Goal: Task Accomplishment & Management: Complete application form

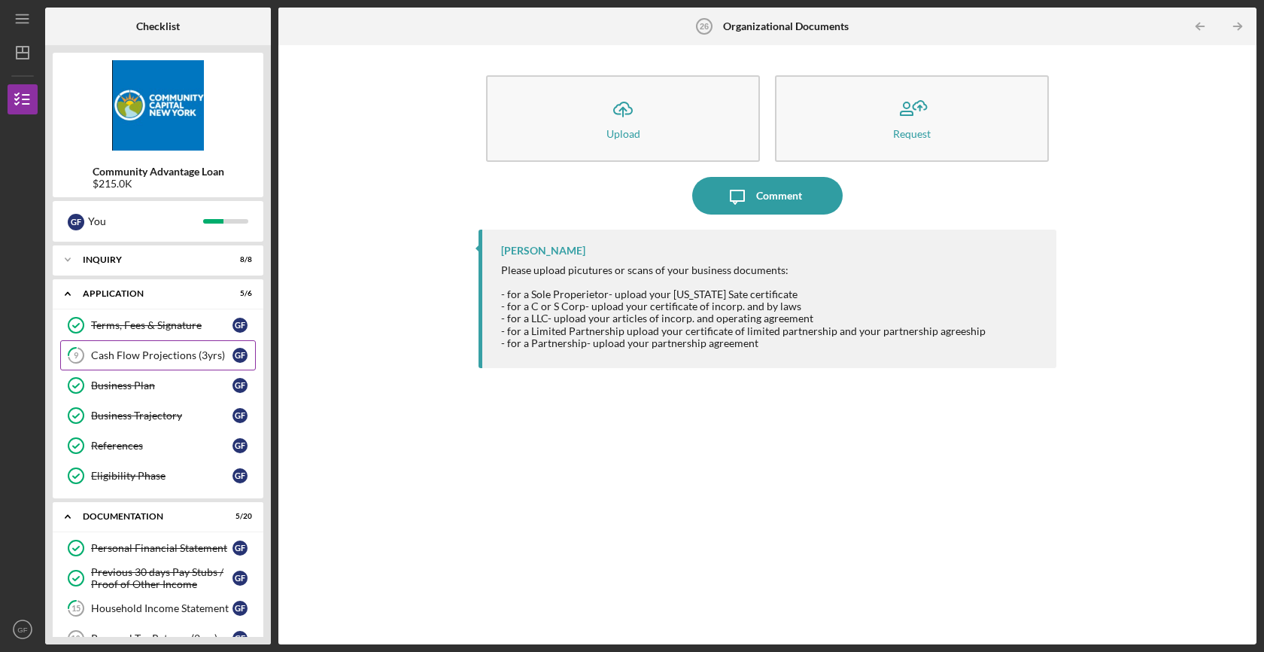
click at [170, 356] on div "Cash Flow Projections (3yrs)" at bounding box center [161, 355] width 141 height 12
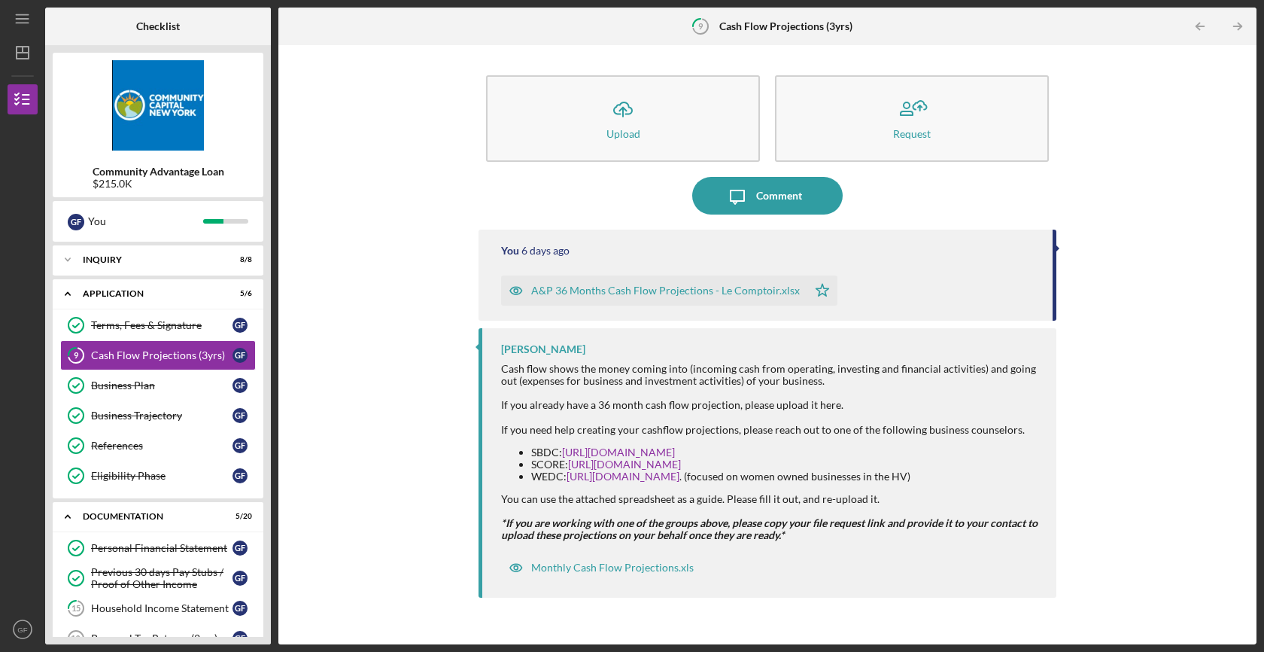
click at [386, 366] on div "Icon/Upload Upload Request Icon/Message Comment You [DATE] A&P 36 Months Cash F…" at bounding box center [767, 345] width 963 height 584
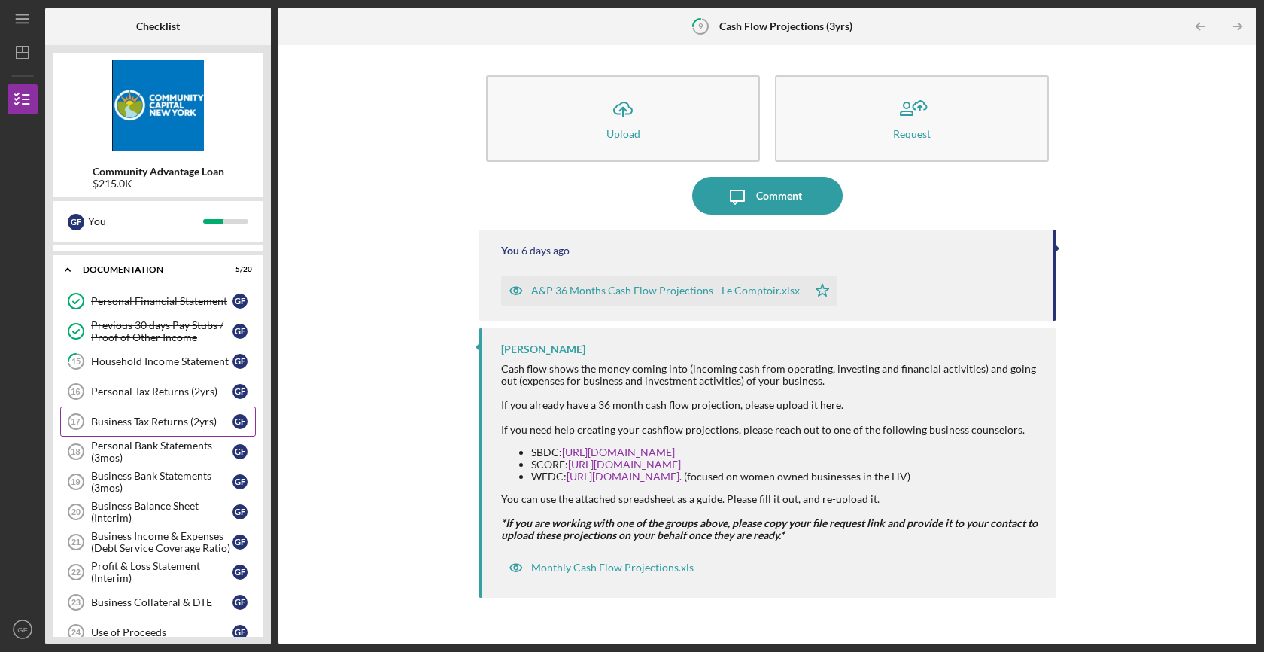
scroll to position [250, 0]
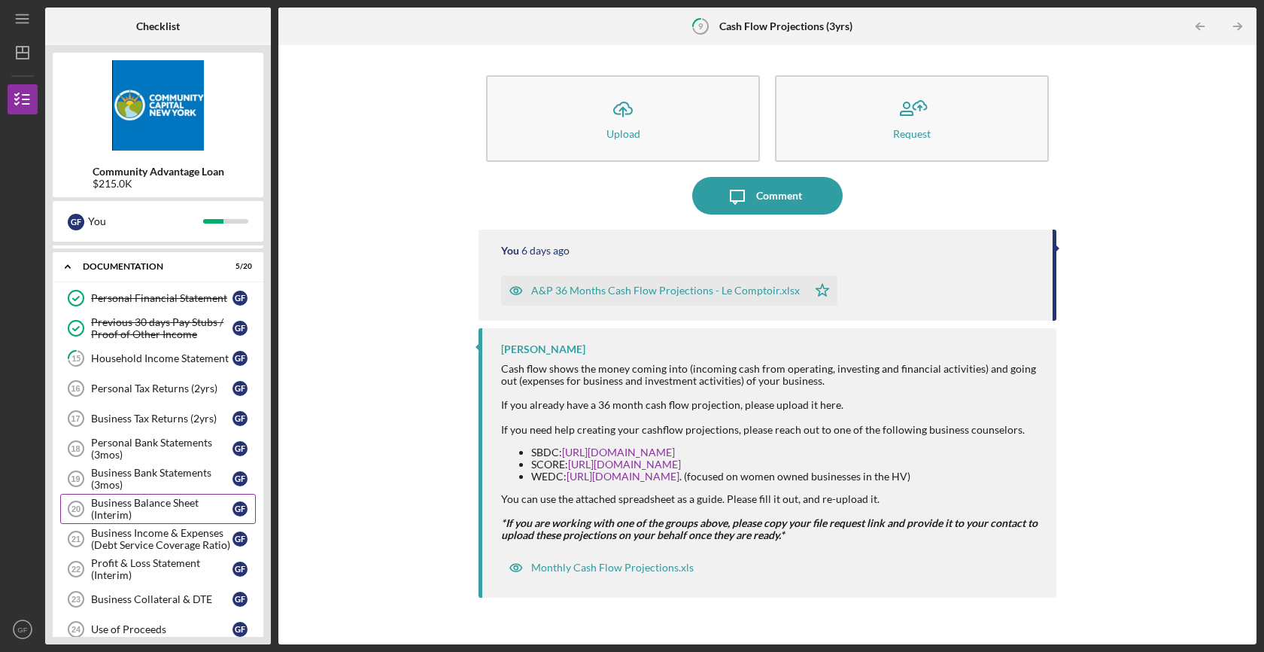
click at [182, 506] on div "Business Balance Sheet (Interim)" at bounding box center [161, 509] width 141 height 24
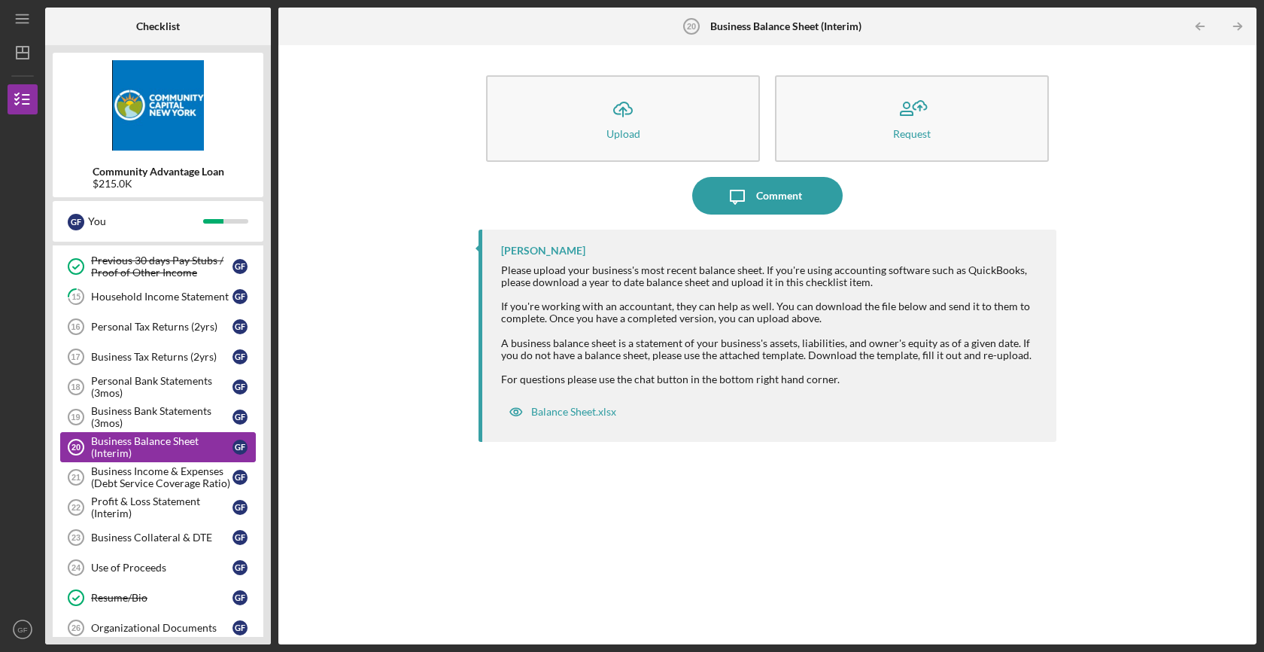
scroll to position [315, 0]
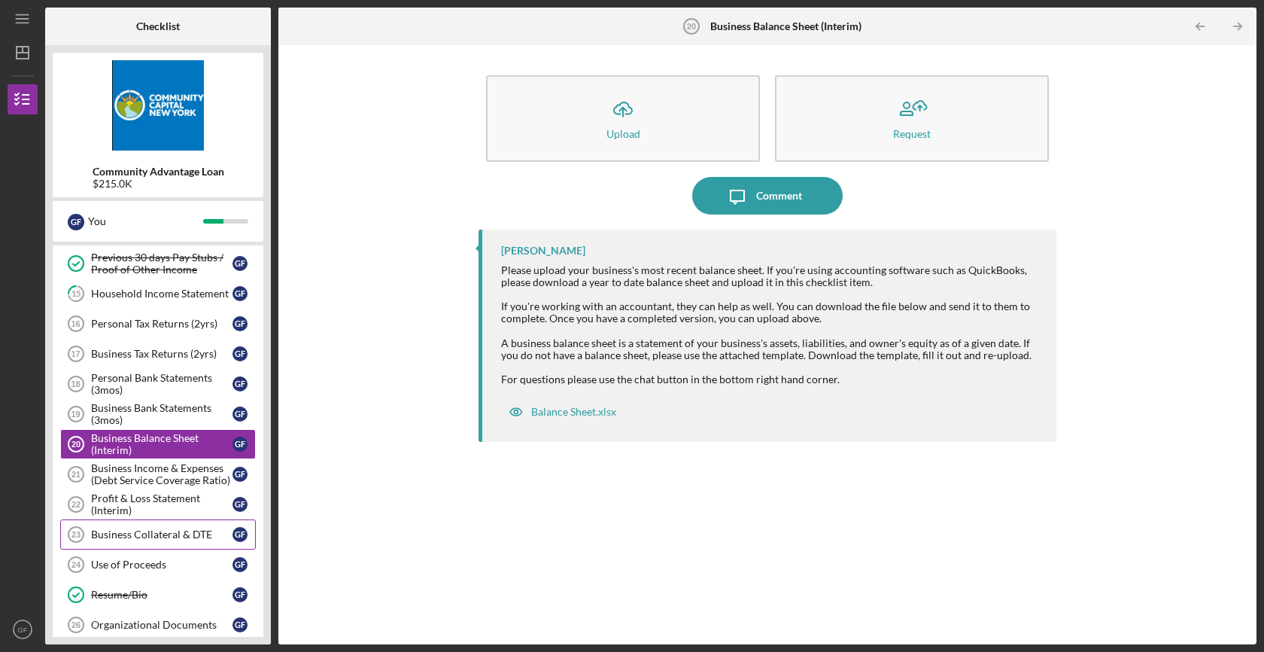
click at [167, 532] on div "Business Collateral & DTE" at bounding box center [161, 534] width 141 height 12
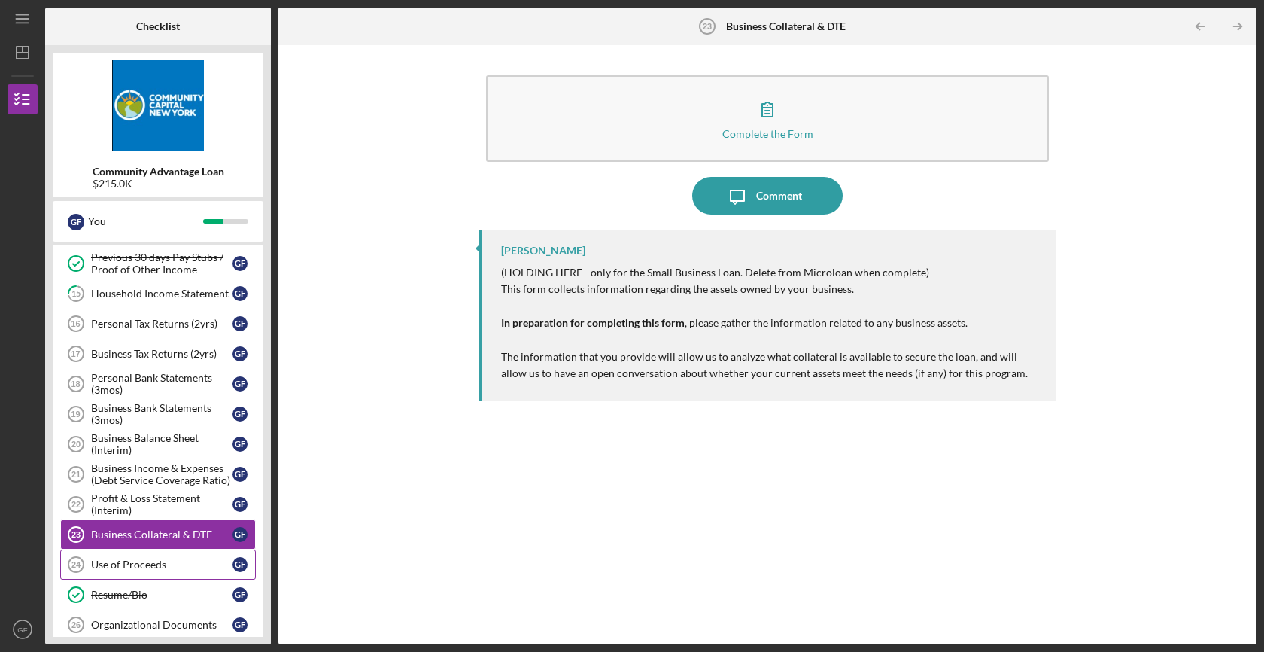
click at [160, 561] on div "Use of Proceeds" at bounding box center [161, 564] width 141 height 12
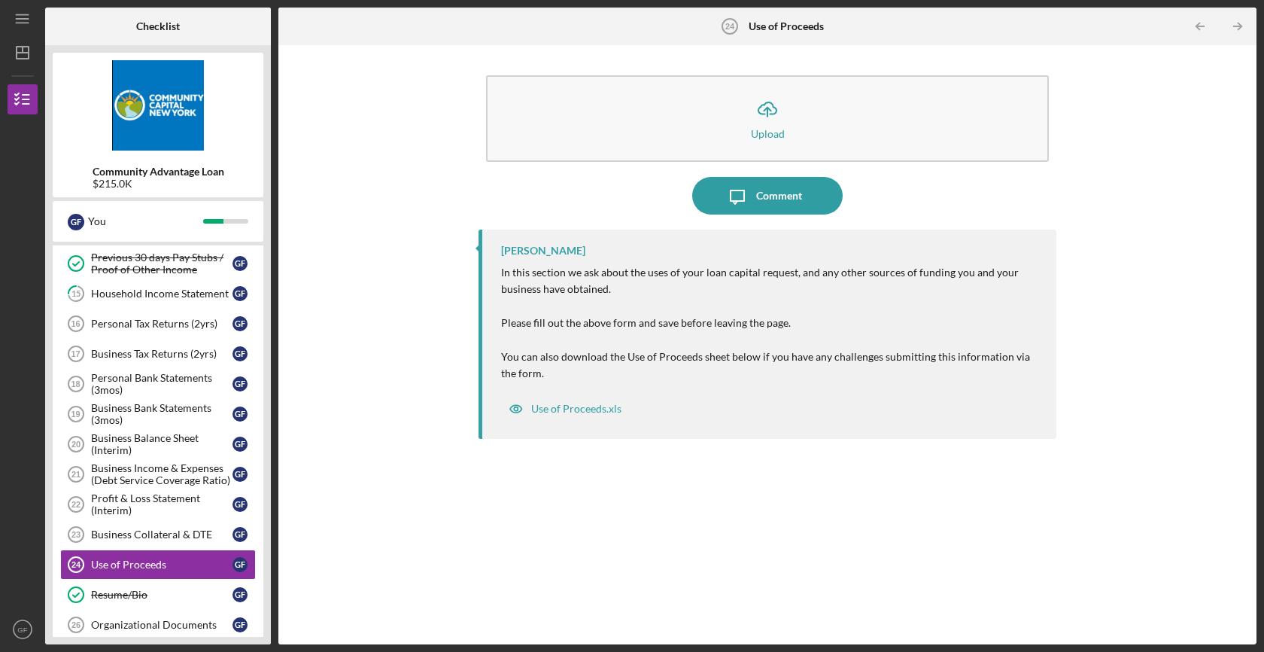
click at [494, 264] on div "[PERSON_NAME] In this section we ask about the uses of your loan capital reques…" at bounding box center [768, 334] width 578 height 209
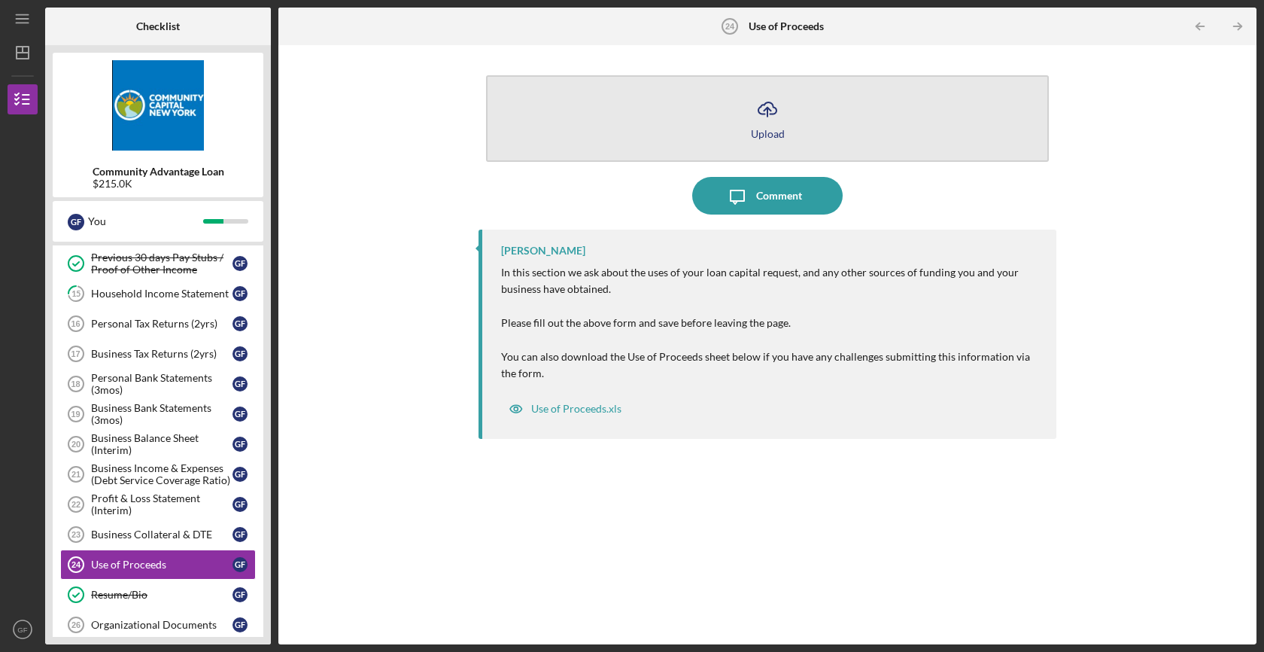
click at [728, 105] on button "Icon/Upload Upload" at bounding box center [767, 118] width 563 height 87
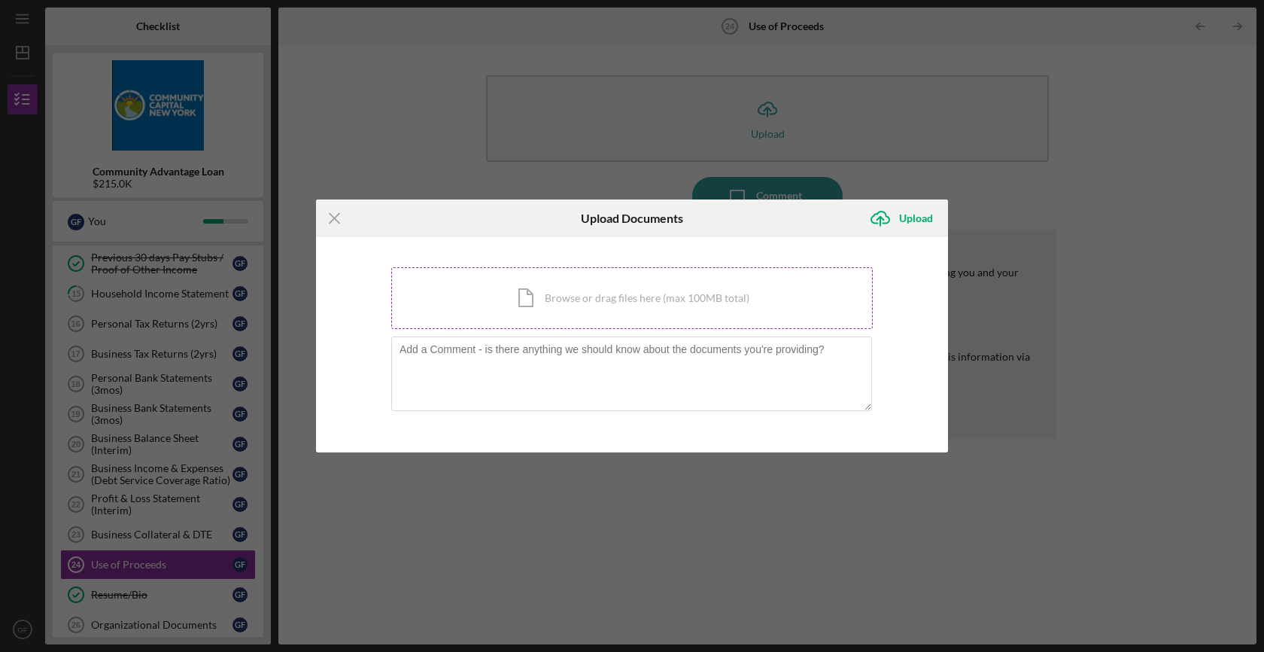
click at [470, 317] on div "Icon/Document Browse or drag files here (max 100MB total) Tap to choose files o…" at bounding box center [632, 298] width 482 height 62
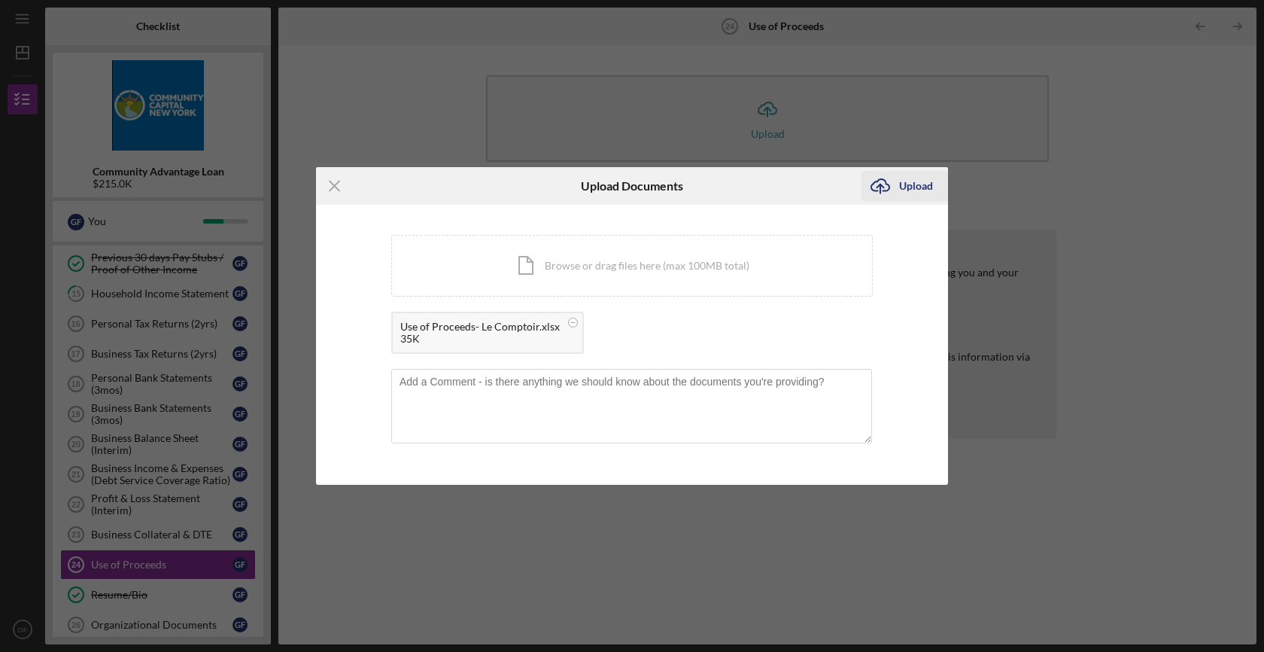
click at [909, 193] on div "Upload" at bounding box center [916, 186] width 34 height 30
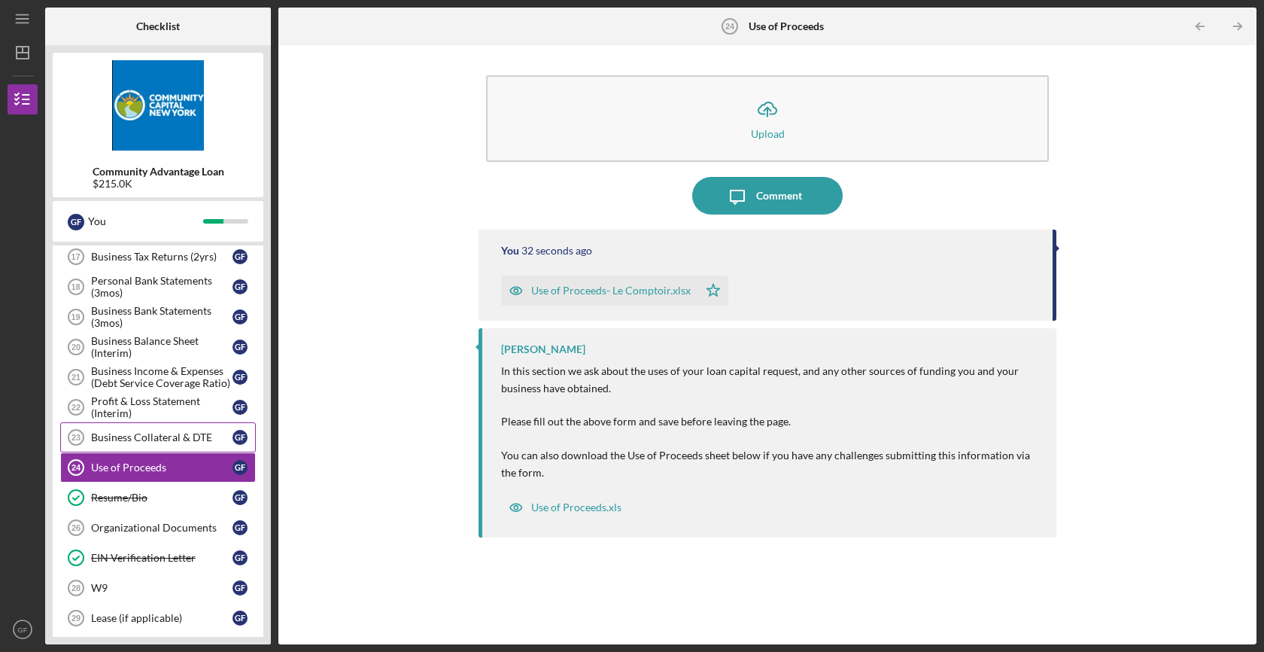
scroll to position [433, 0]
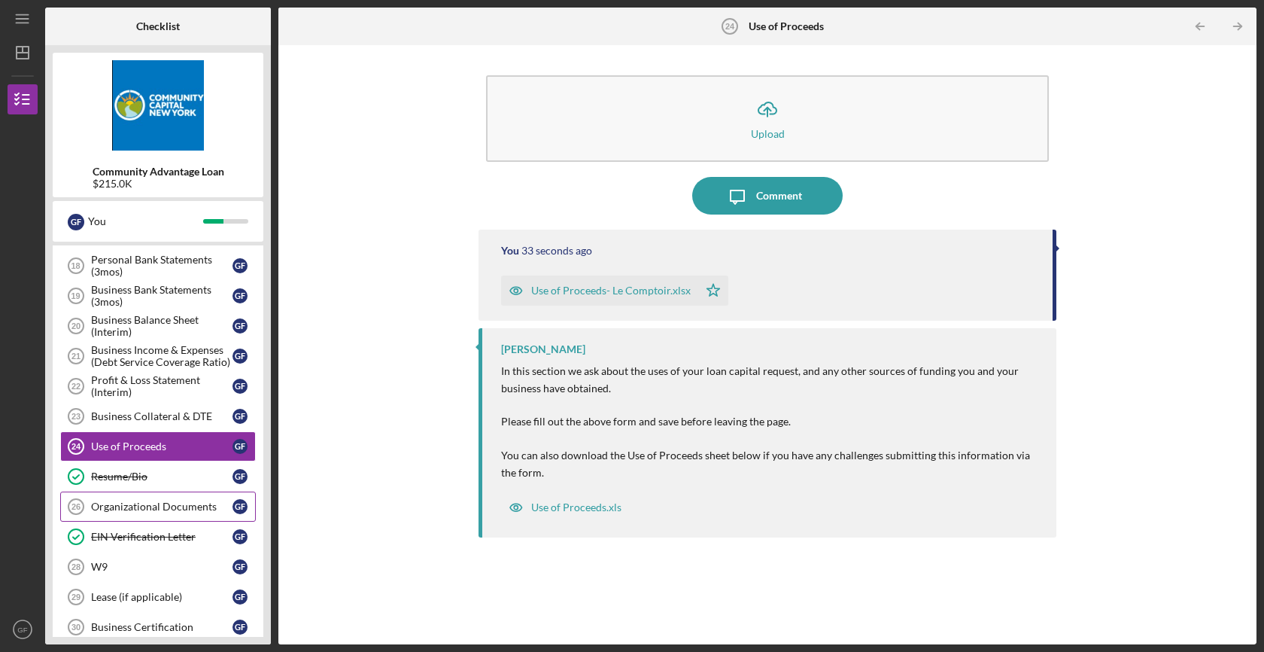
click at [147, 512] on div "Organizational Documents" at bounding box center [161, 506] width 141 height 12
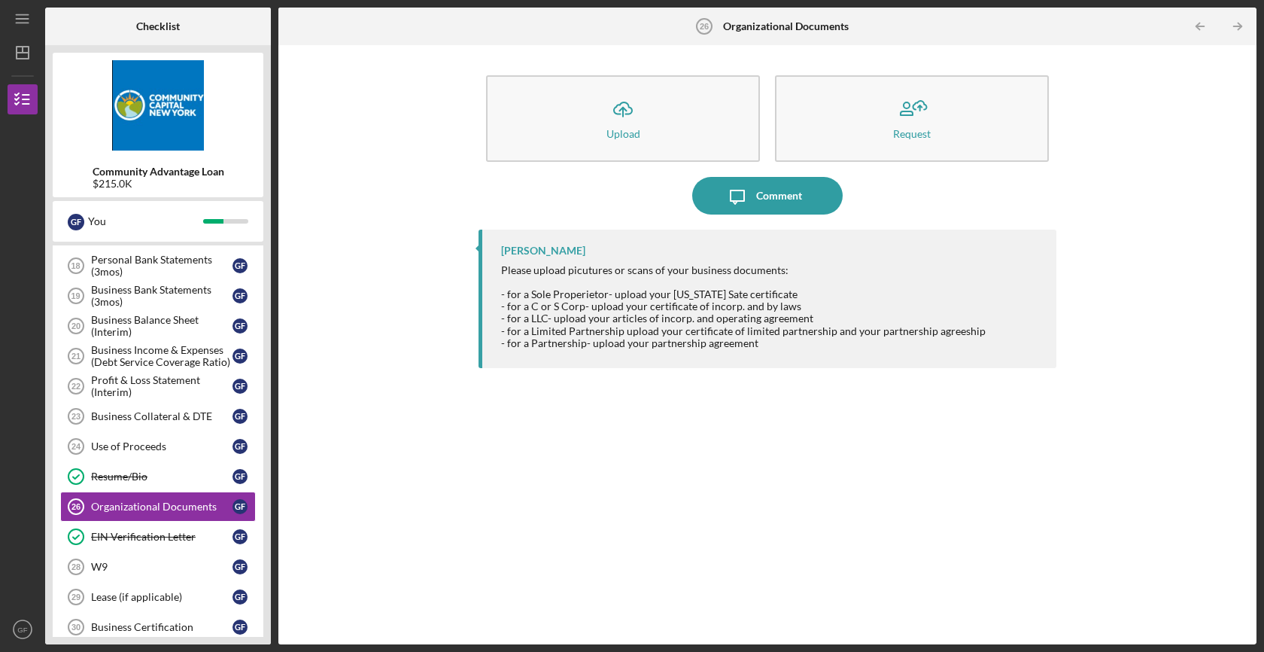
click at [506, 432] on div "[PERSON_NAME] Please upload picutures or scans of your business documents: - fo…" at bounding box center [768, 426] width 578 height 392
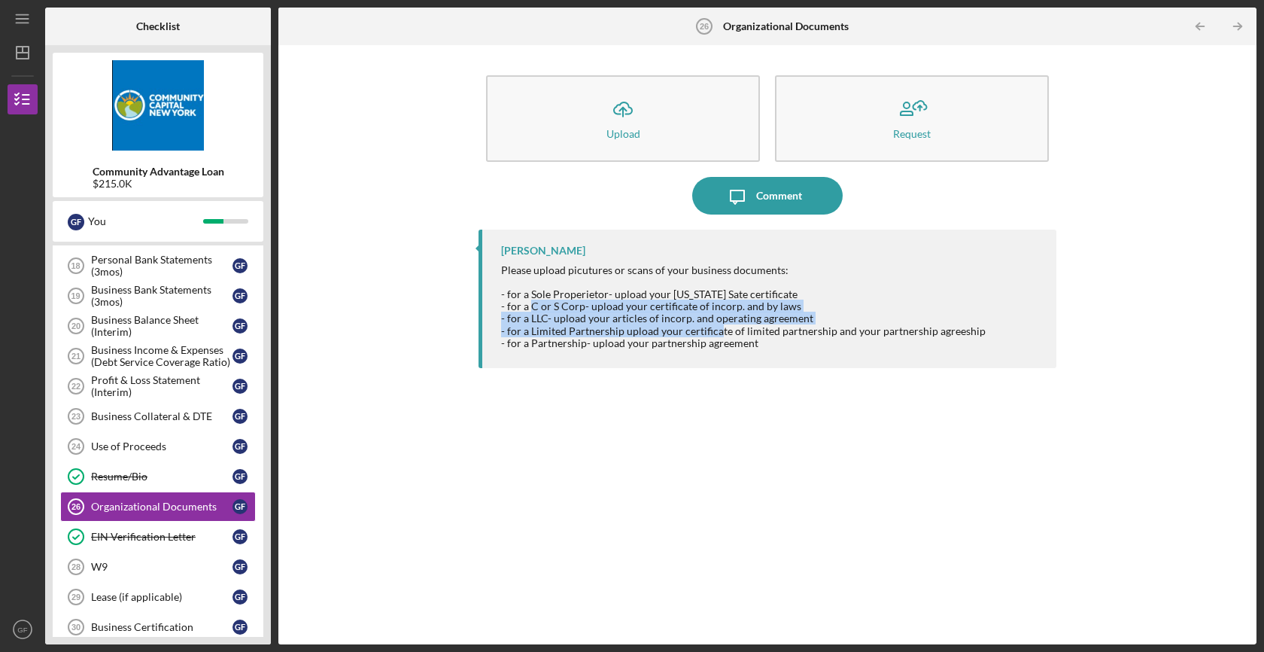
drag, startPoint x: 533, startPoint y: 306, endPoint x: 718, endPoint y: 332, distance: 187.0
click at [718, 332] on div "Please upload picutures or scans of your business documents: - for a Sole Prope…" at bounding box center [743, 306] width 485 height 85
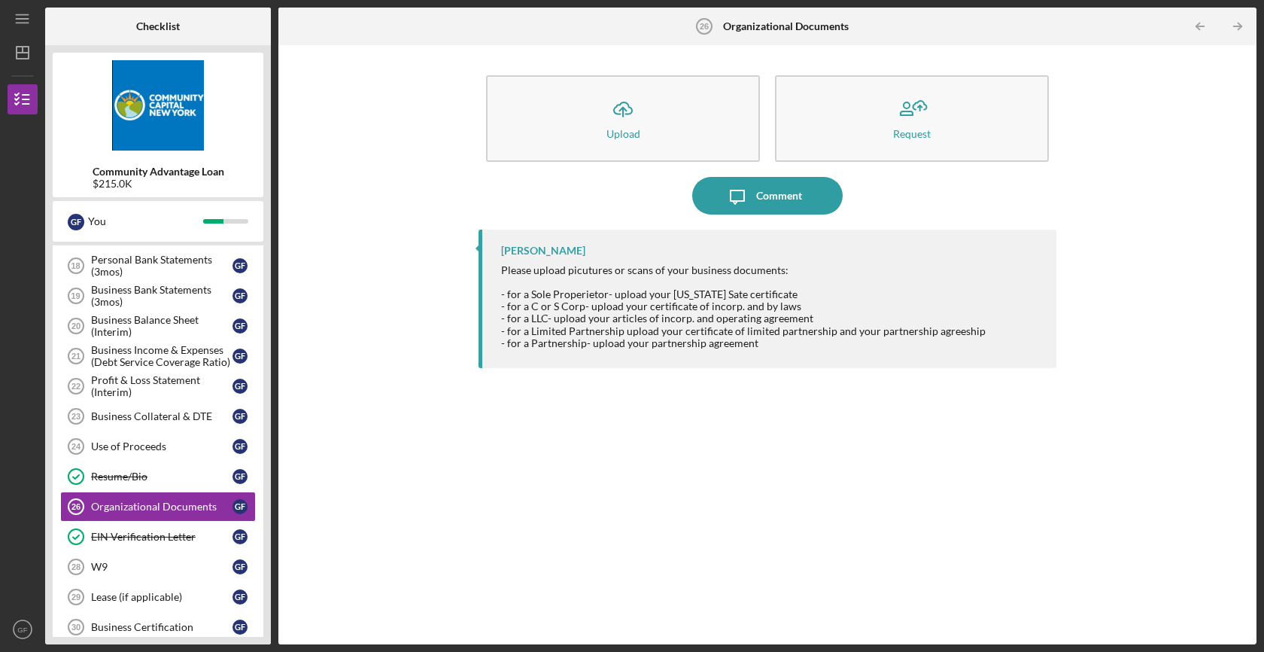
click at [652, 322] on div "Please upload picutures or scans of your business documents: - for a Sole Prope…" at bounding box center [743, 306] width 485 height 85
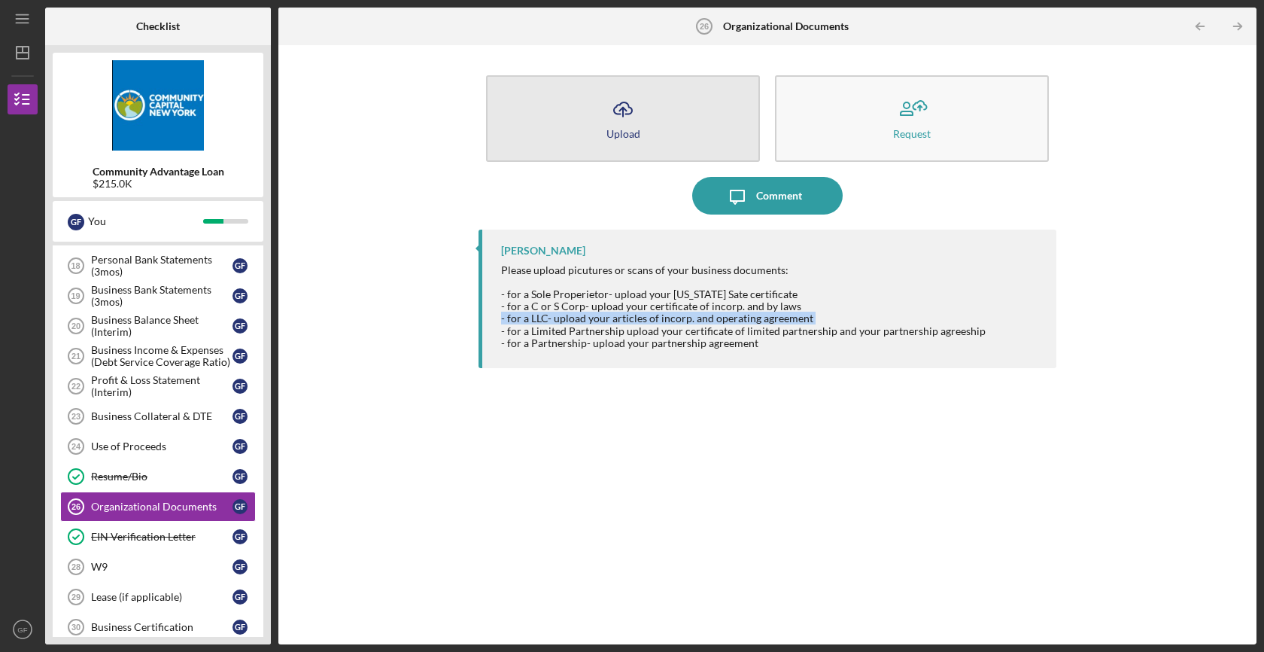
click at [606, 120] on icon "Icon/Upload" at bounding box center [623, 109] width 38 height 38
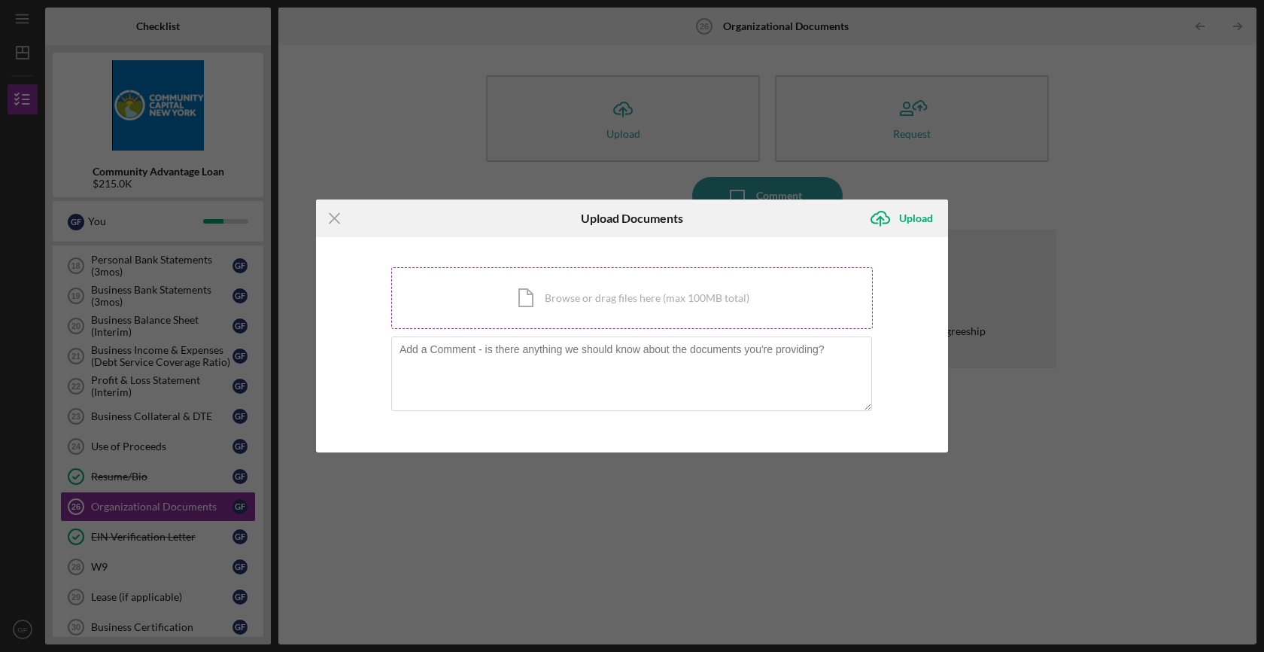
click at [528, 303] on div "Icon/Document Browse or drag files here (max 100MB total) Tap to choose files o…" at bounding box center [632, 298] width 482 height 62
click at [507, 161] on div "Icon/Menu Close Upload Documents Icon/Upload Upload You're uploading documents …" at bounding box center [632, 326] width 1264 height 652
click at [332, 221] on line at bounding box center [335, 219] width 10 height 10
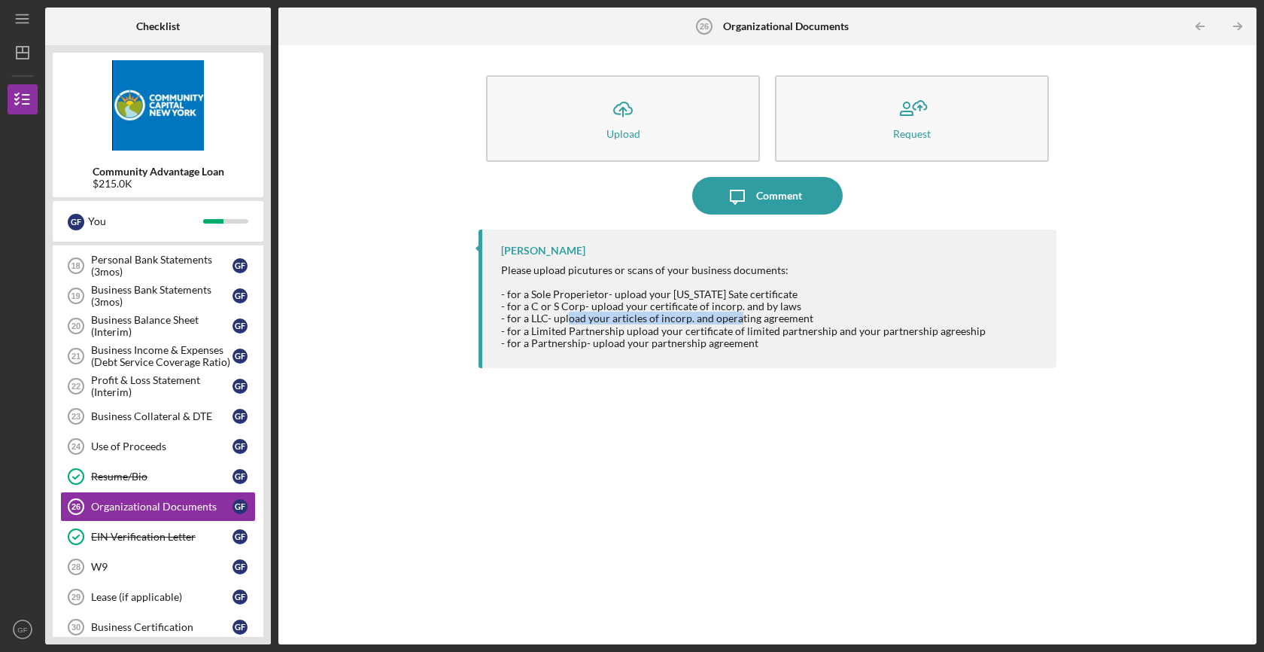
drag, startPoint x: 568, startPoint y: 322, endPoint x: 735, endPoint y: 323, distance: 167.0
click at [735, 323] on div "Please upload picutures or scans of your business documents: - for a Sole Prope…" at bounding box center [743, 306] width 485 height 85
click at [609, 424] on div "[PERSON_NAME] Please upload picutures or scans of your business documents: - fo…" at bounding box center [768, 426] width 578 height 392
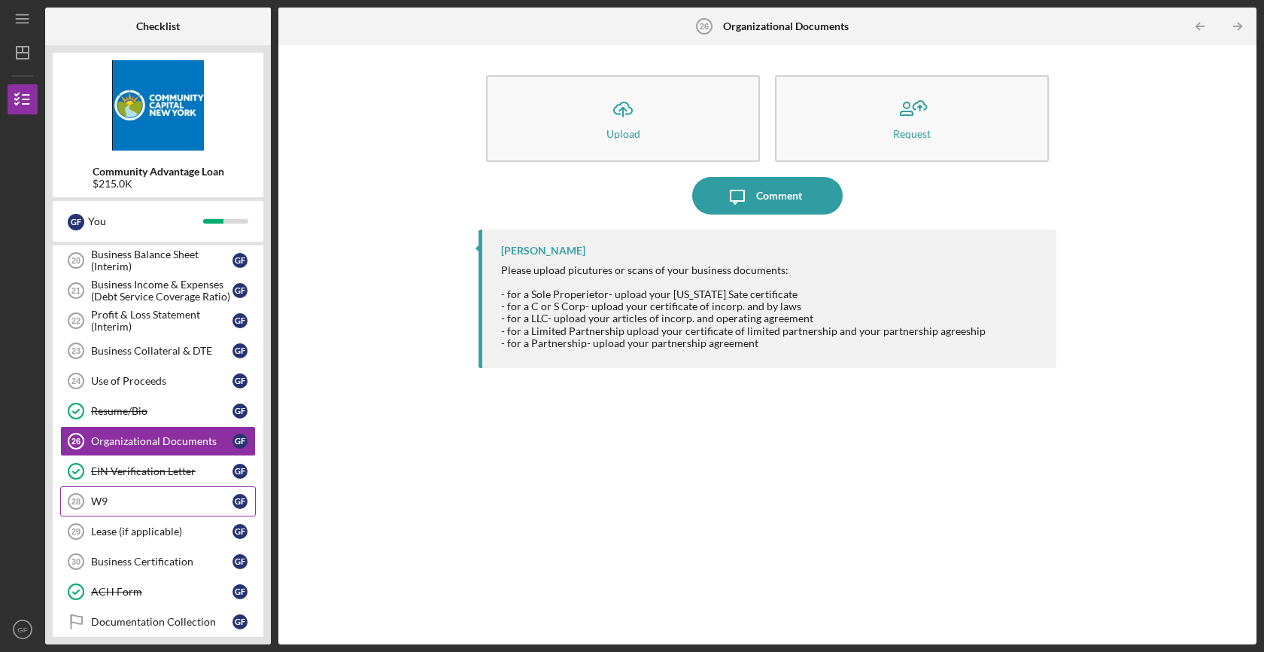
click at [150, 506] on div "W9" at bounding box center [161, 501] width 141 height 12
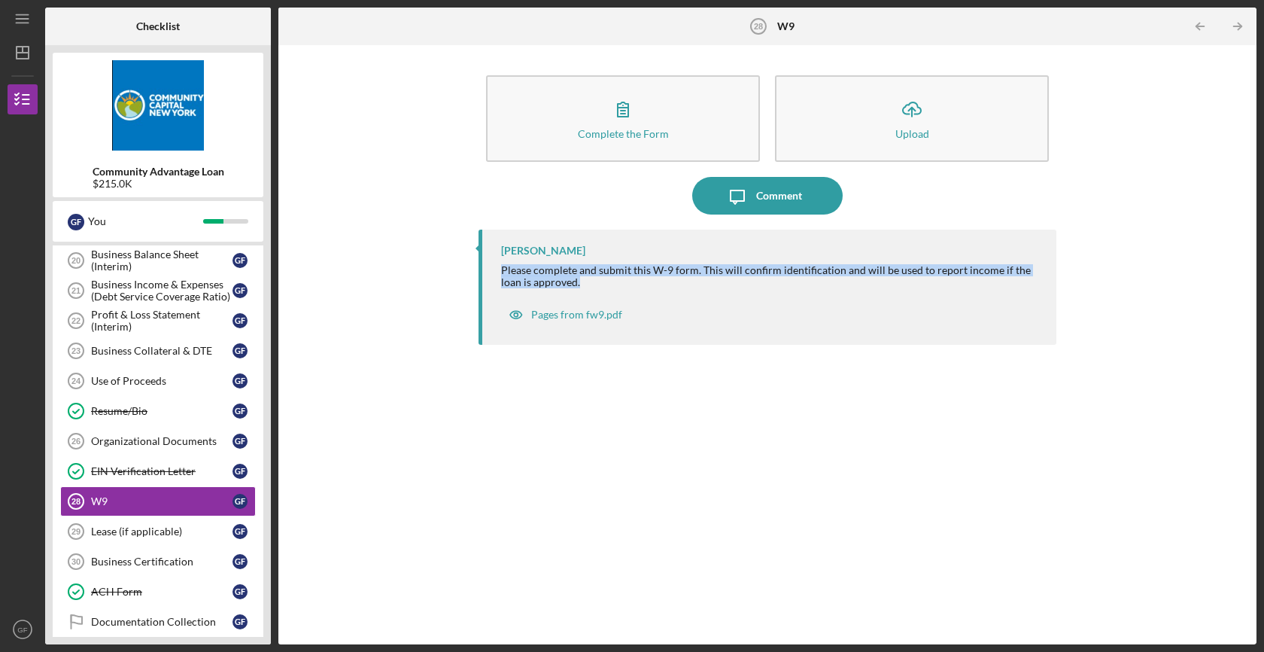
drag, startPoint x: 585, startPoint y: 279, endPoint x: 576, endPoint y: 260, distance: 20.9
click at [576, 260] on div "[PERSON_NAME] Please complete and submit this W-9 form. This will confirm ident…" at bounding box center [768, 287] width 578 height 115
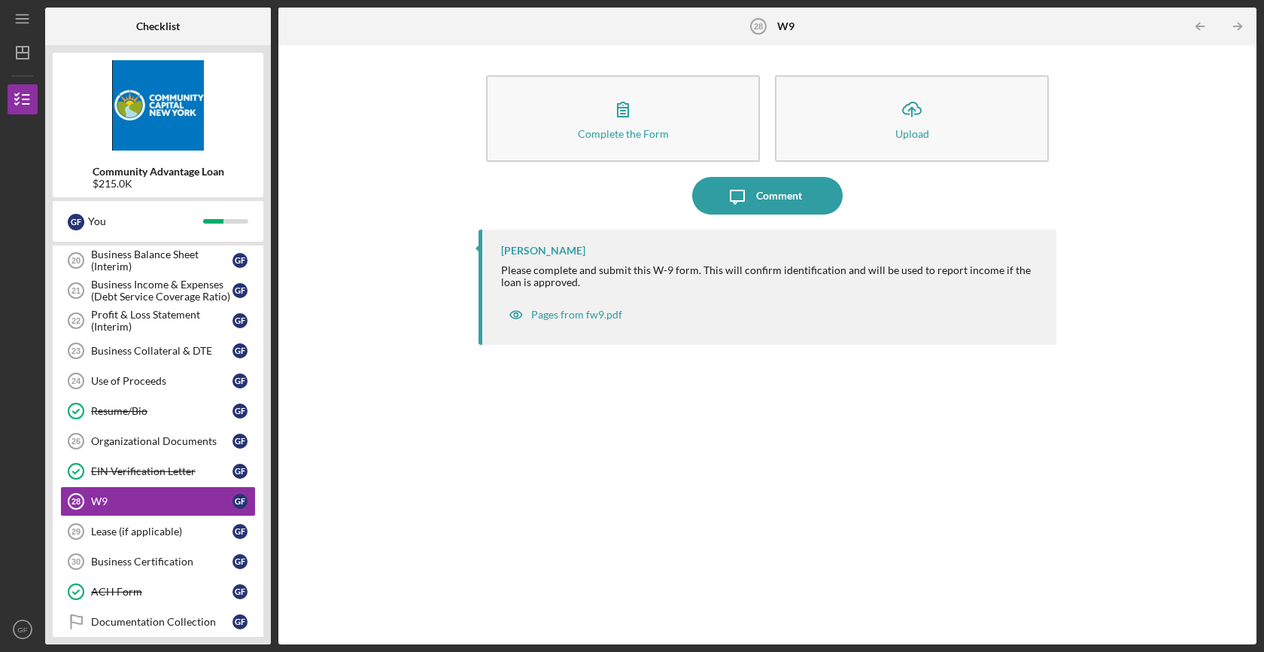
click at [578, 272] on div "Please complete and submit this W-9 form. This will confirm identification and …" at bounding box center [771, 276] width 540 height 24
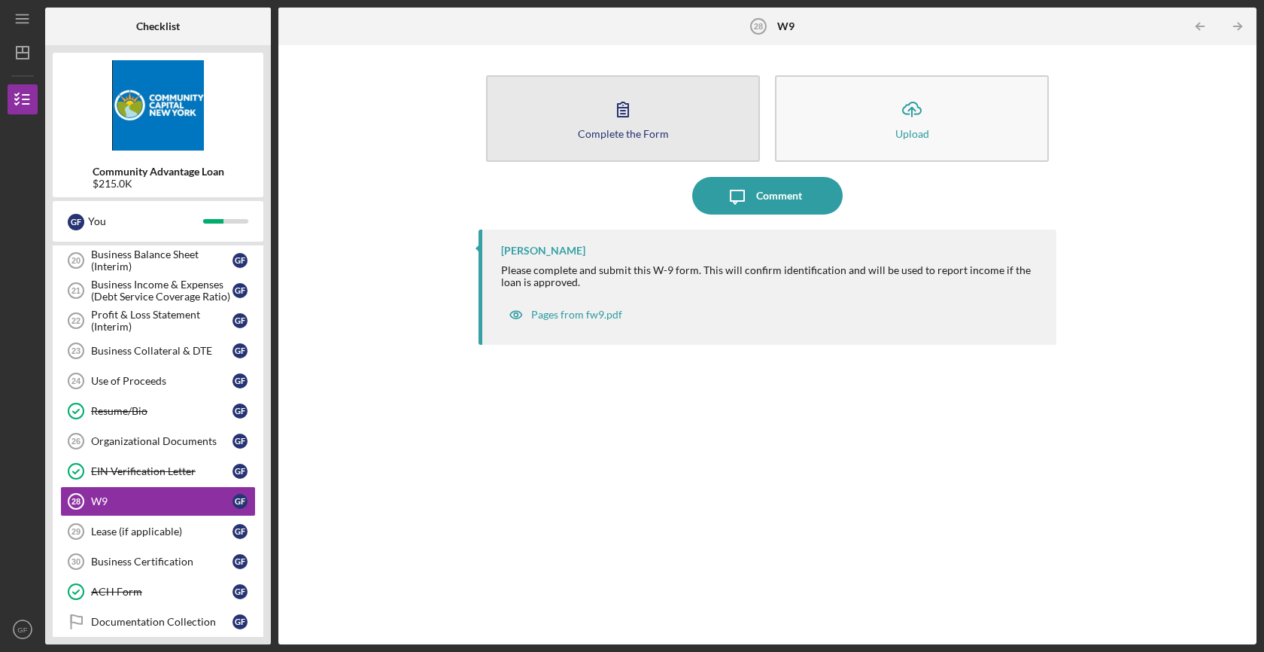
click at [614, 102] on icon "button" at bounding box center [623, 109] width 38 height 38
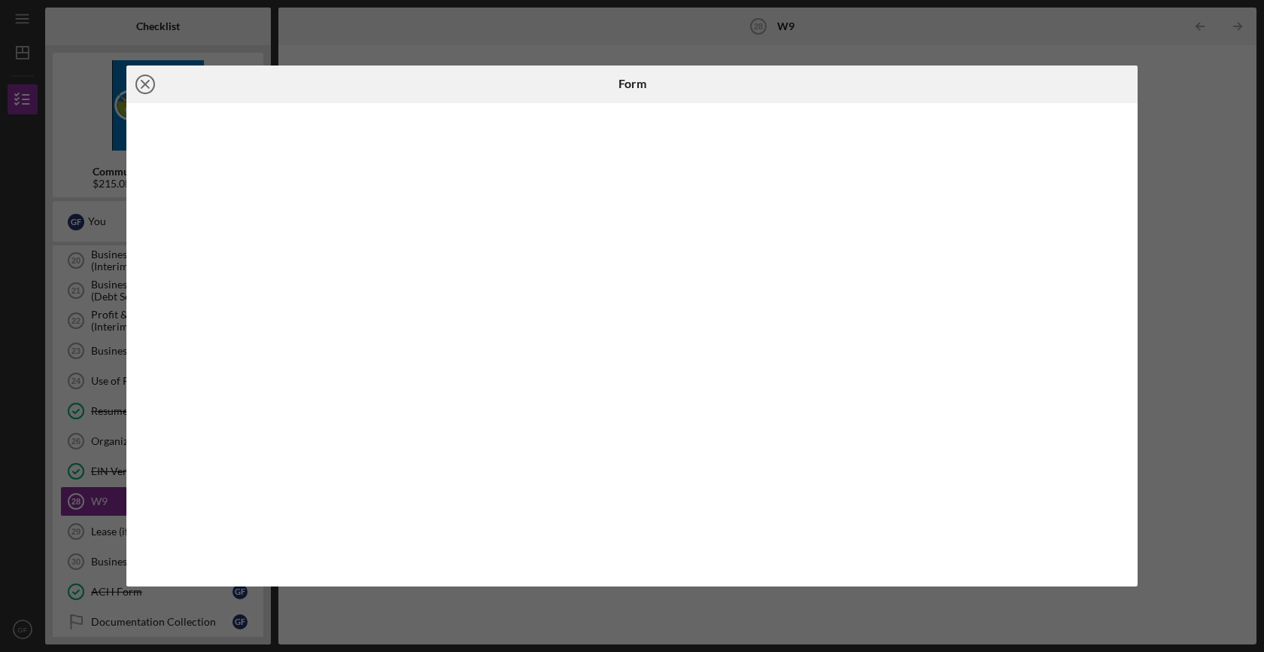
click at [146, 84] on line at bounding box center [145, 85] width 8 height 8
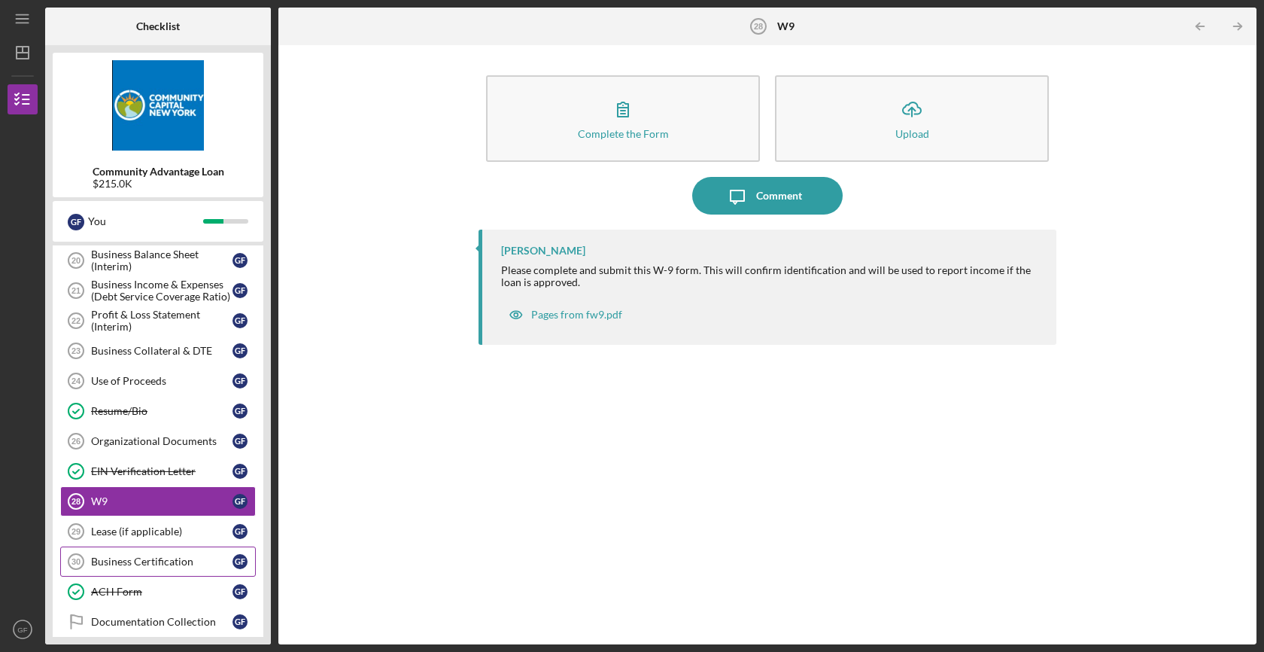
click at [144, 567] on link "Business Certification 30 Business Certification G F" at bounding box center [158, 561] width 196 height 30
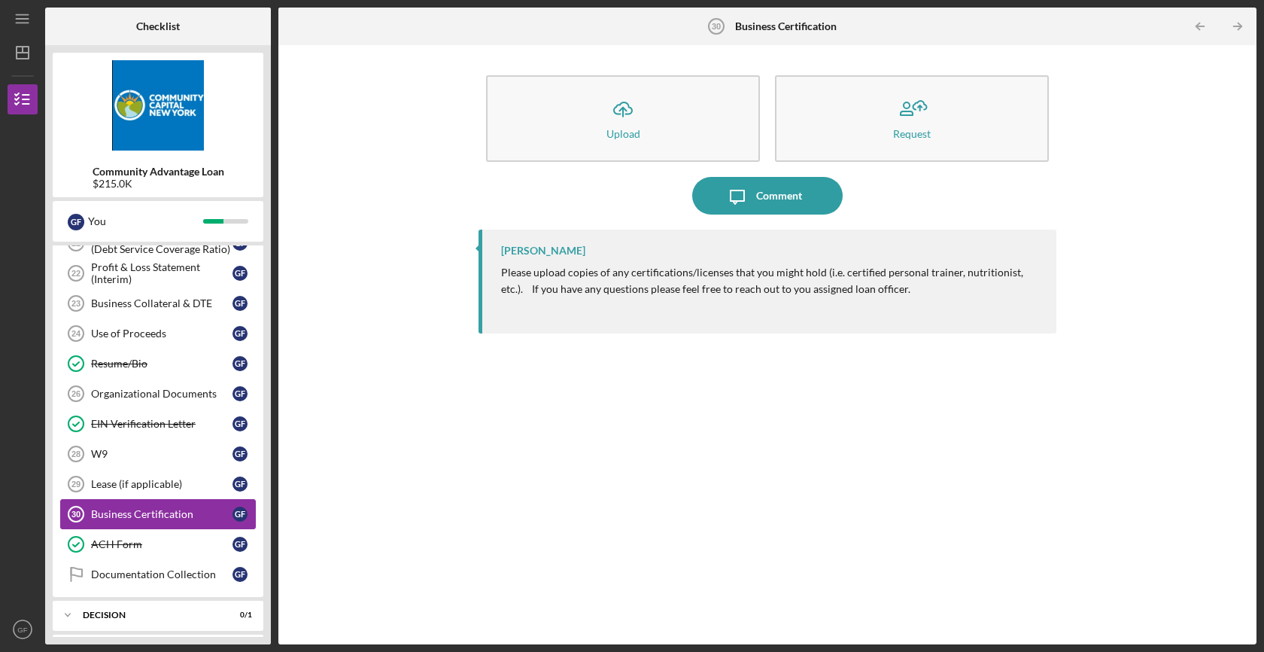
scroll to position [615, 0]
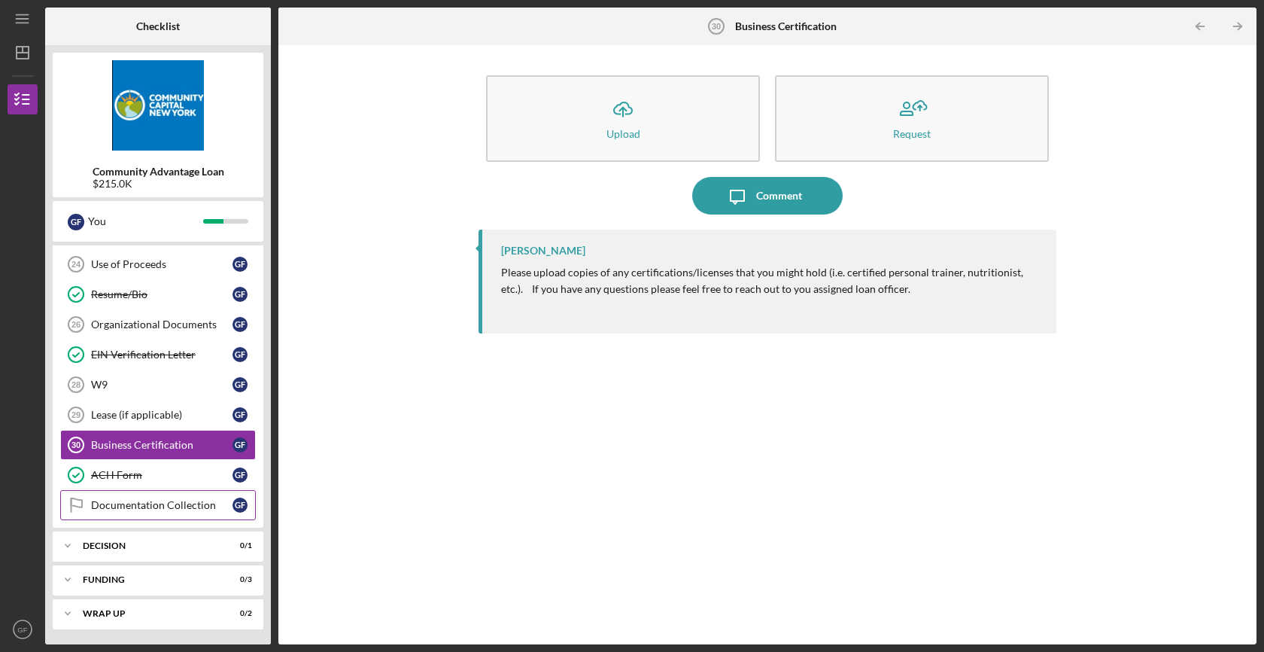
click at [163, 512] on link "Documentation Collection Documentation Collection G F" at bounding box center [158, 505] width 196 height 30
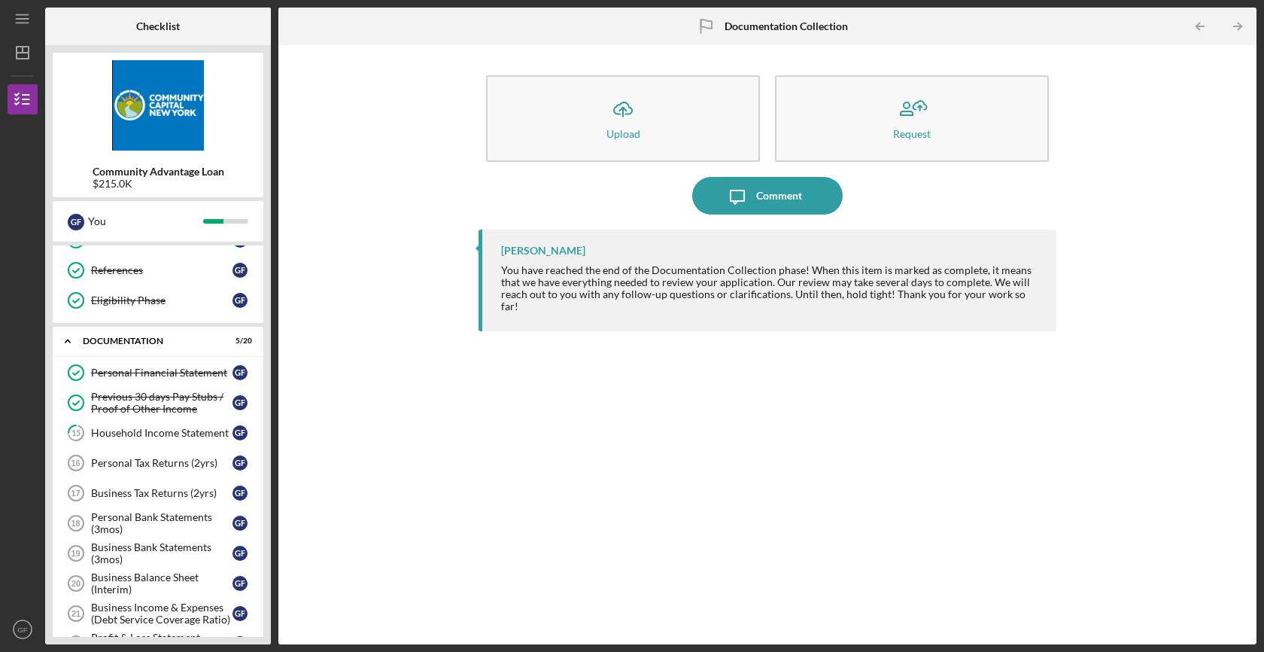
scroll to position [182, 0]
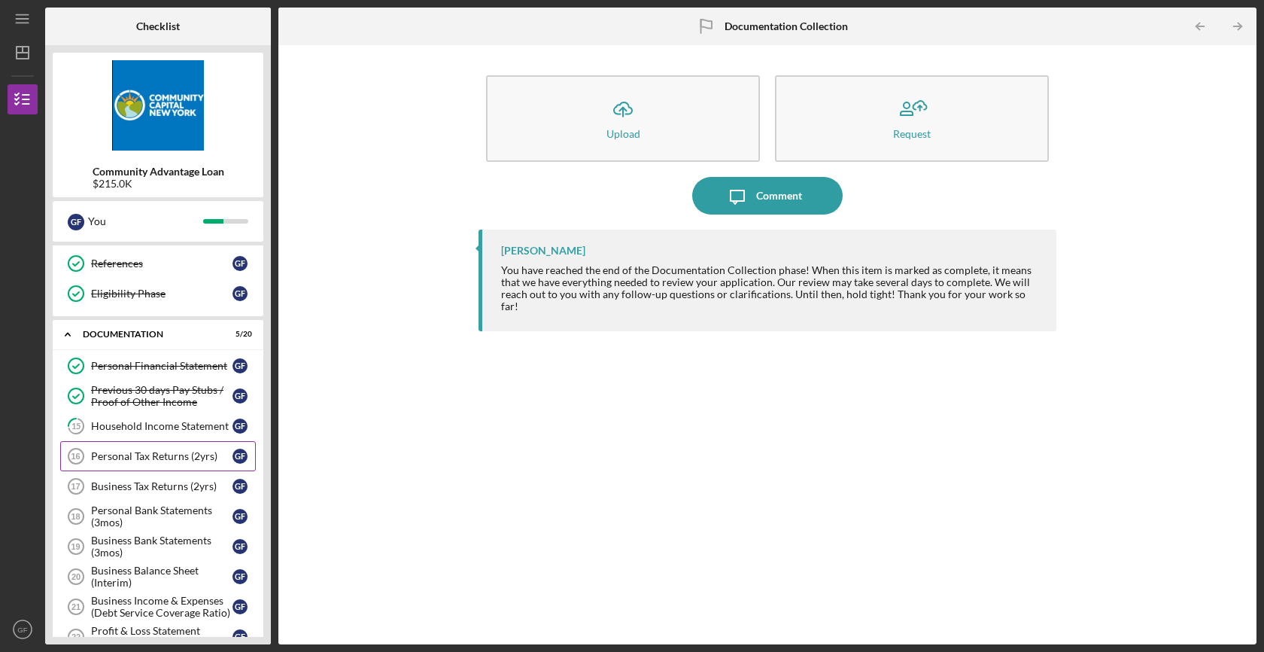
click at [173, 454] on div "Personal Tax Returns (2yrs)" at bounding box center [161, 456] width 141 height 12
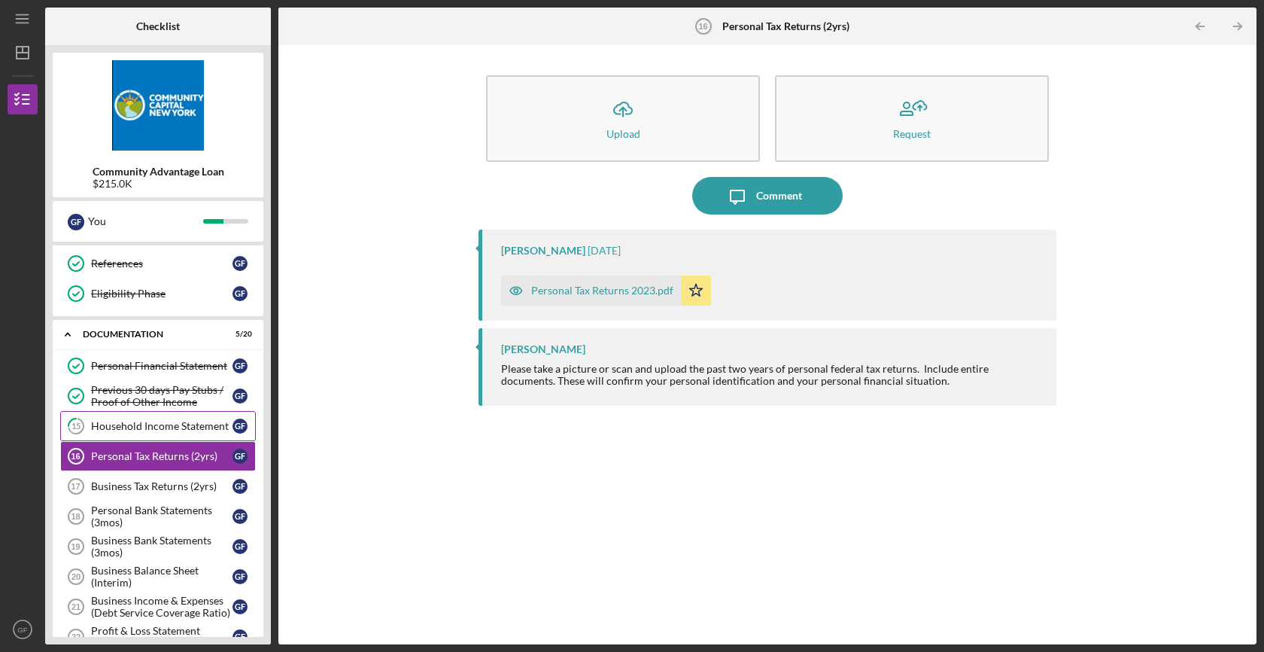
click at [182, 418] on link "15 Household Income Statement G F" at bounding box center [158, 426] width 196 height 30
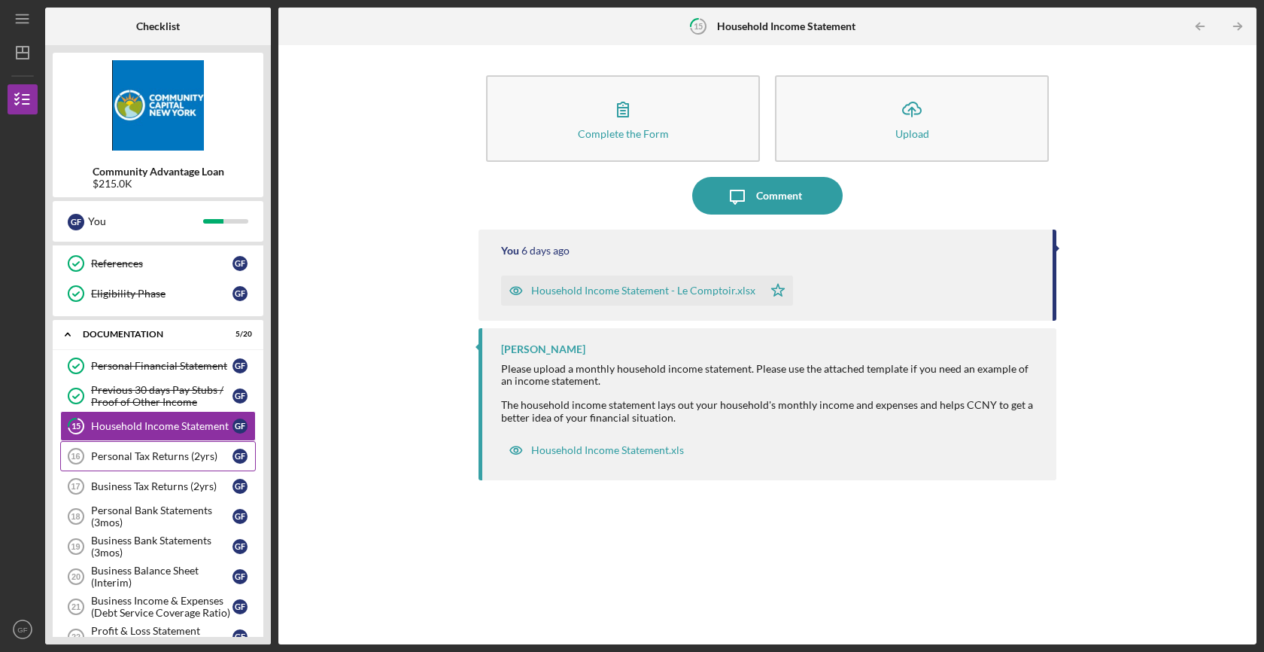
click at [176, 450] on div "Personal Tax Returns (2yrs)" at bounding box center [161, 456] width 141 height 12
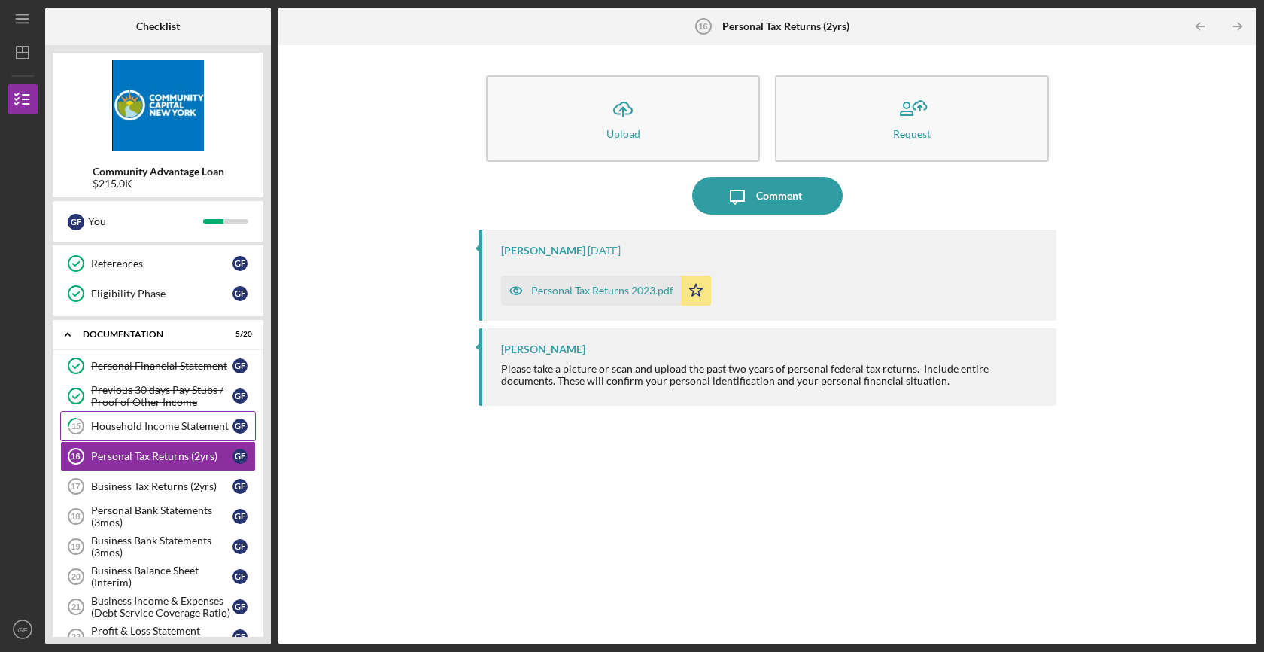
click at [195, 416] on link "15 Household Income Statement G F" at bounding box center [158, 426] width 196 height 30
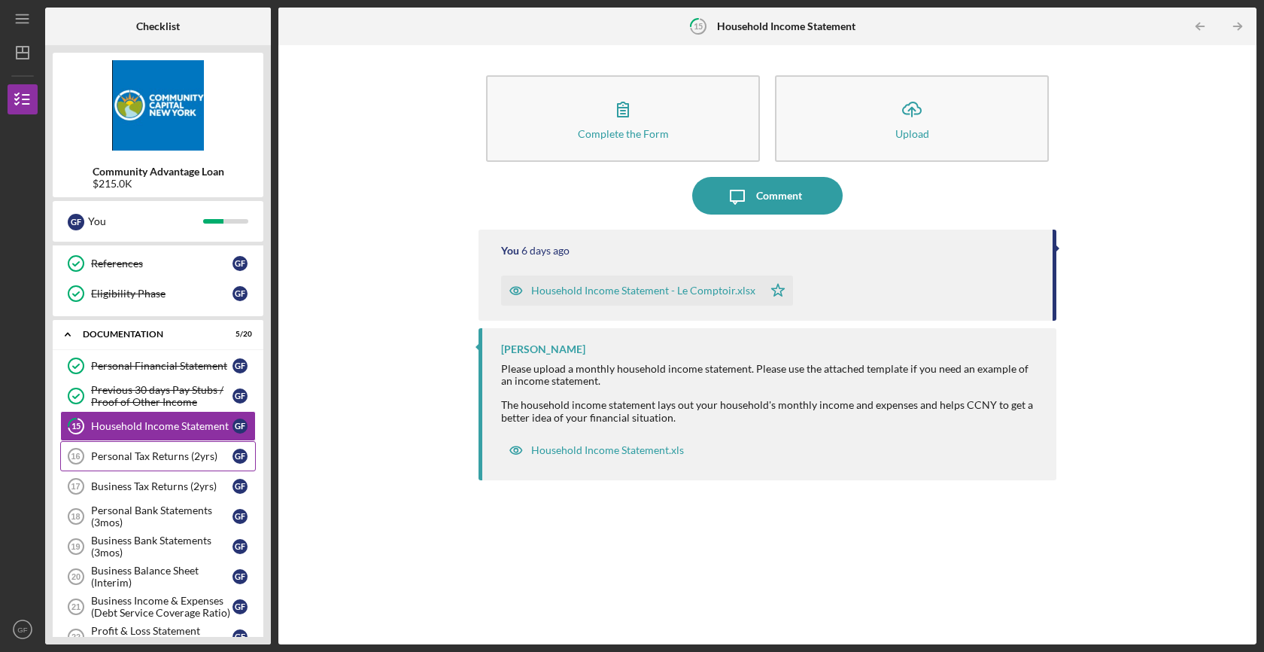
click at [188, 456] on div "Personal Tax Returns (2yrs)" at bounding box center [161, 456] width 141 height 12
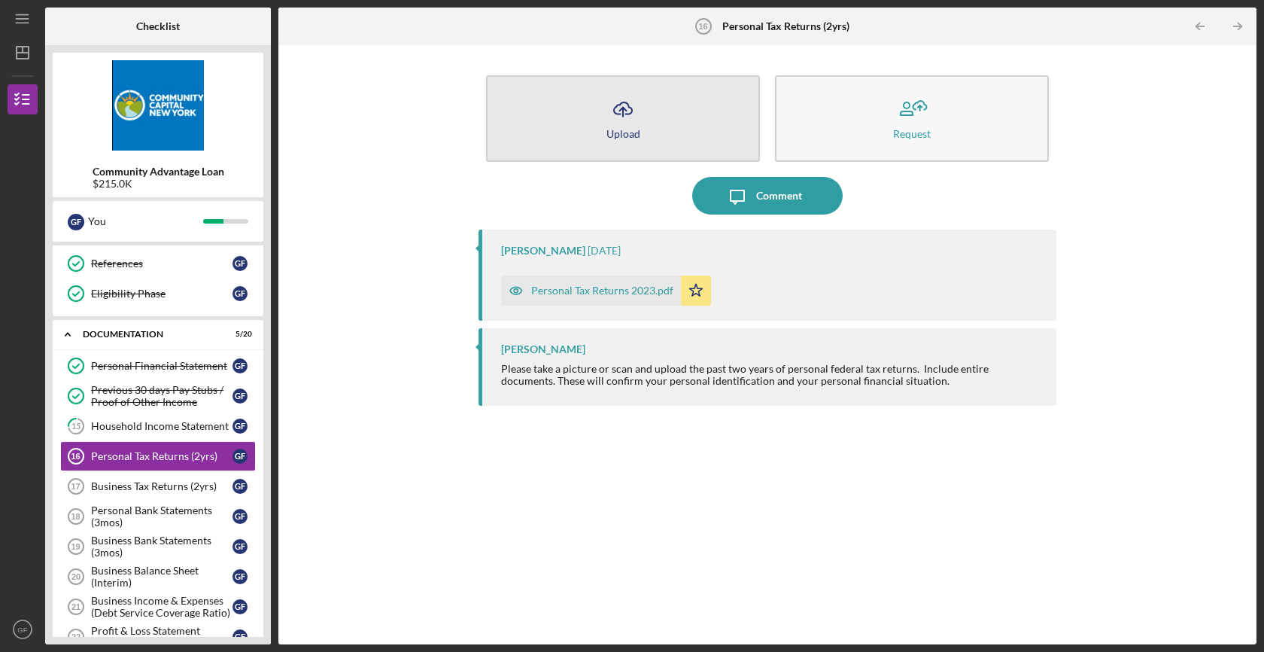
click at [633, 124] on icon "Icon/Upload" at bounding box center [623, 109] width 38 height 38
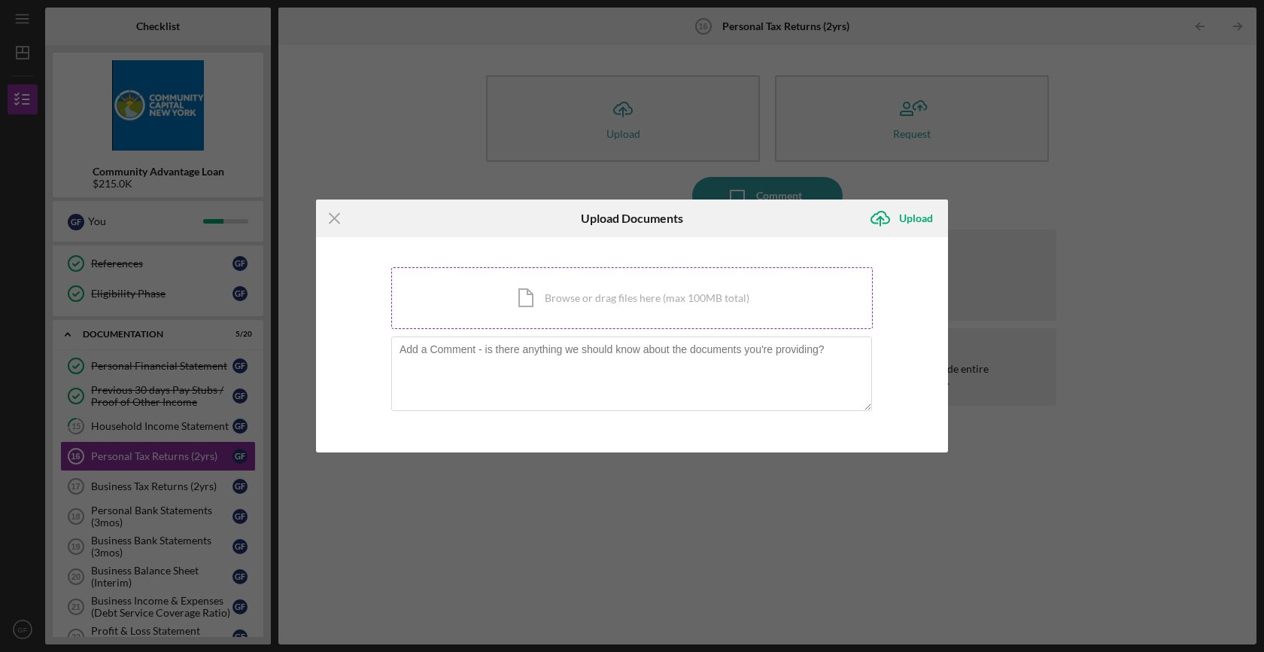
click at [557, 291] on div "Icon/Document Browse or drag files here (max 100MB total) Tap to choose files o…" at bounding box center [632, 298] width 482 height 62
click at [609, 285] on div "Icon/Document Browse or drag files here (max 100MB total) Tap to choose files o…" at bounding box center [632, 298] width 482 height 62
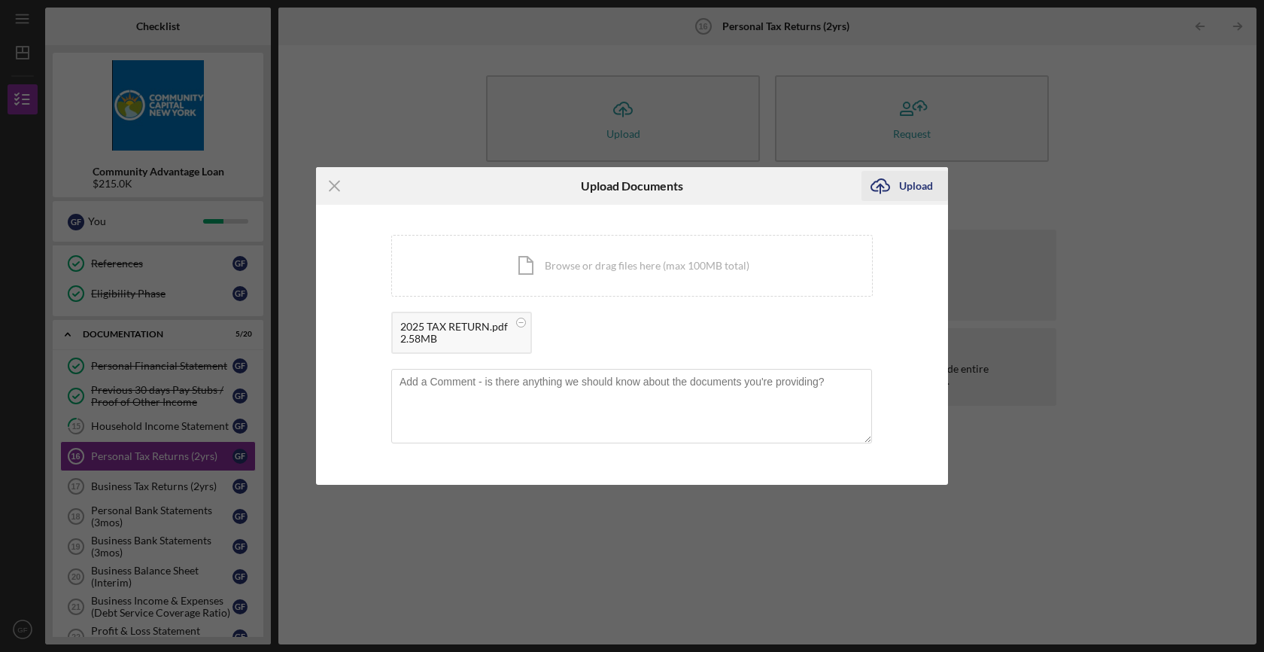
click at [898, 185] on icon "Icon/Upload" at bounding box center [881, 186] width 38 height 38
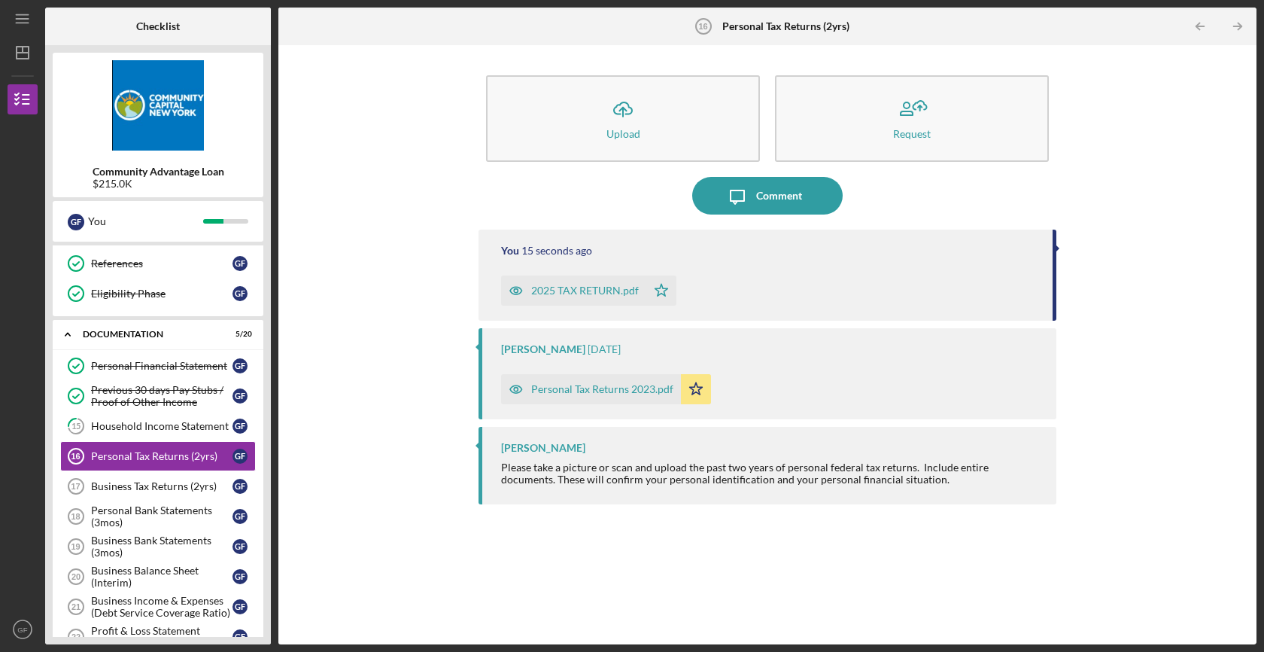
click at [617, 245] on div "You 15 seconds ago" at bounding box center [769, 251] width 537 height 12
click at [552, 293] on div "2025 TAX RETURN.pdf" at bounding box center [585, 290] width 108 height 12
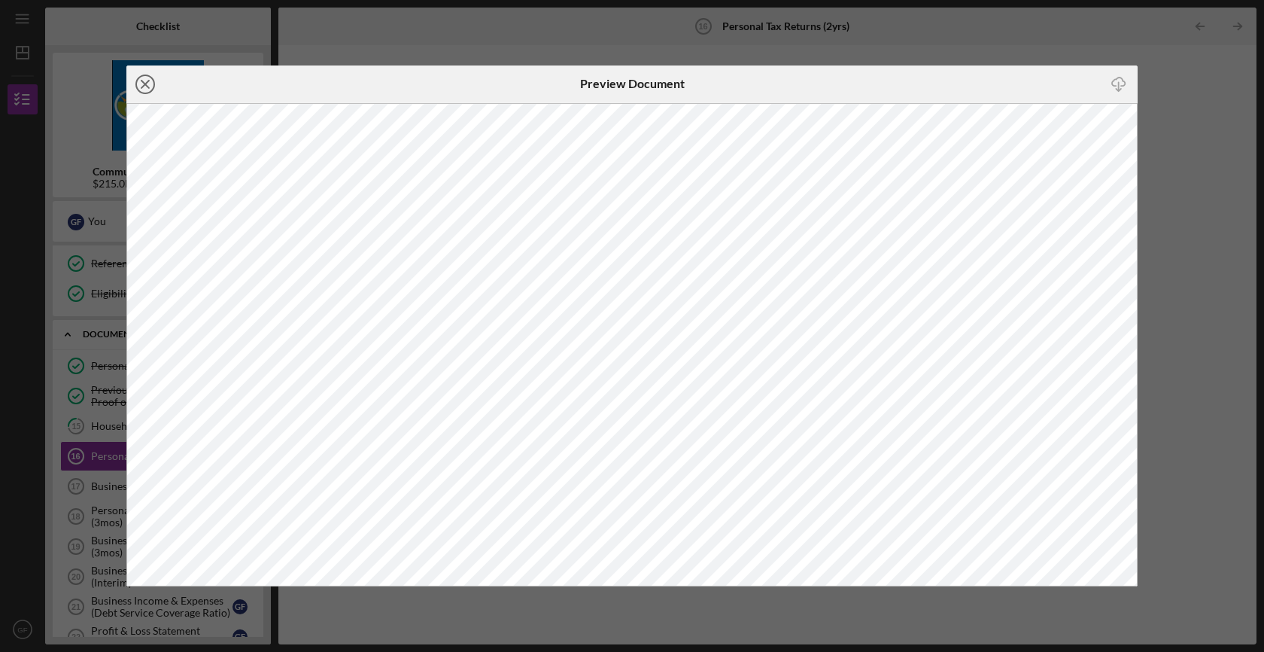
click at [146, 79] on icon "Icon/Close" at bounding box center [145, 84] width 38 height 38
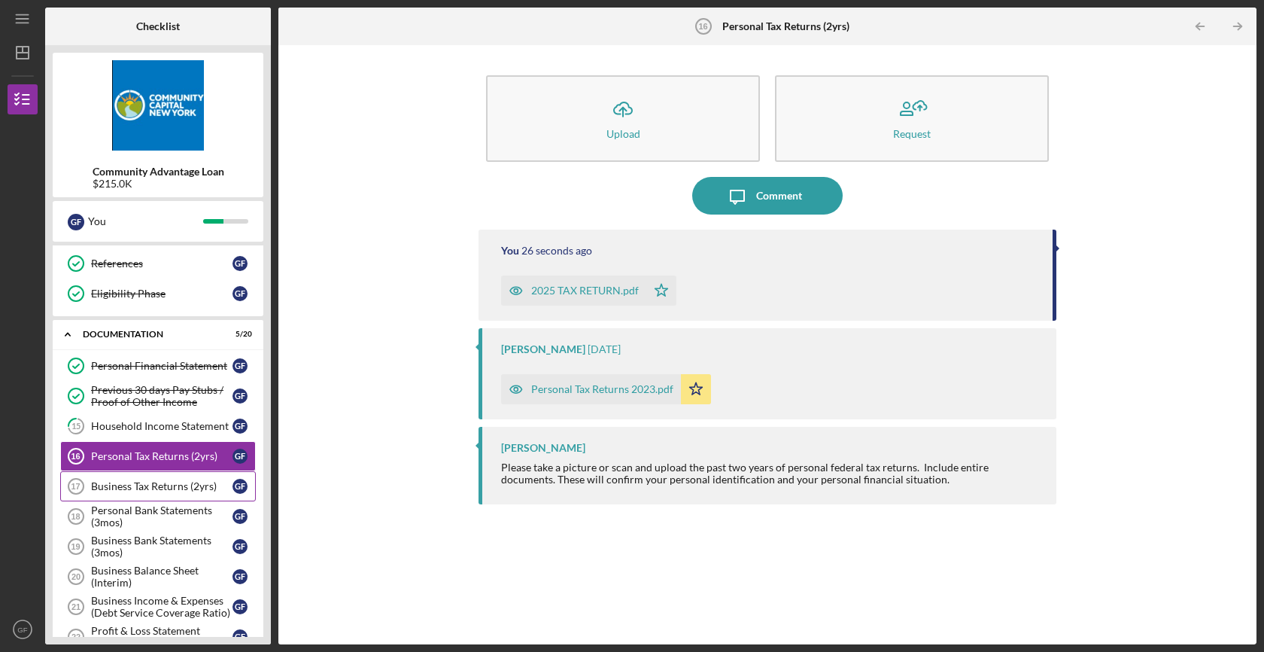
click at [117, 485] on div "Business Tax Returns (2yrs)" at bounding box center [161, 486] width 141 height 12
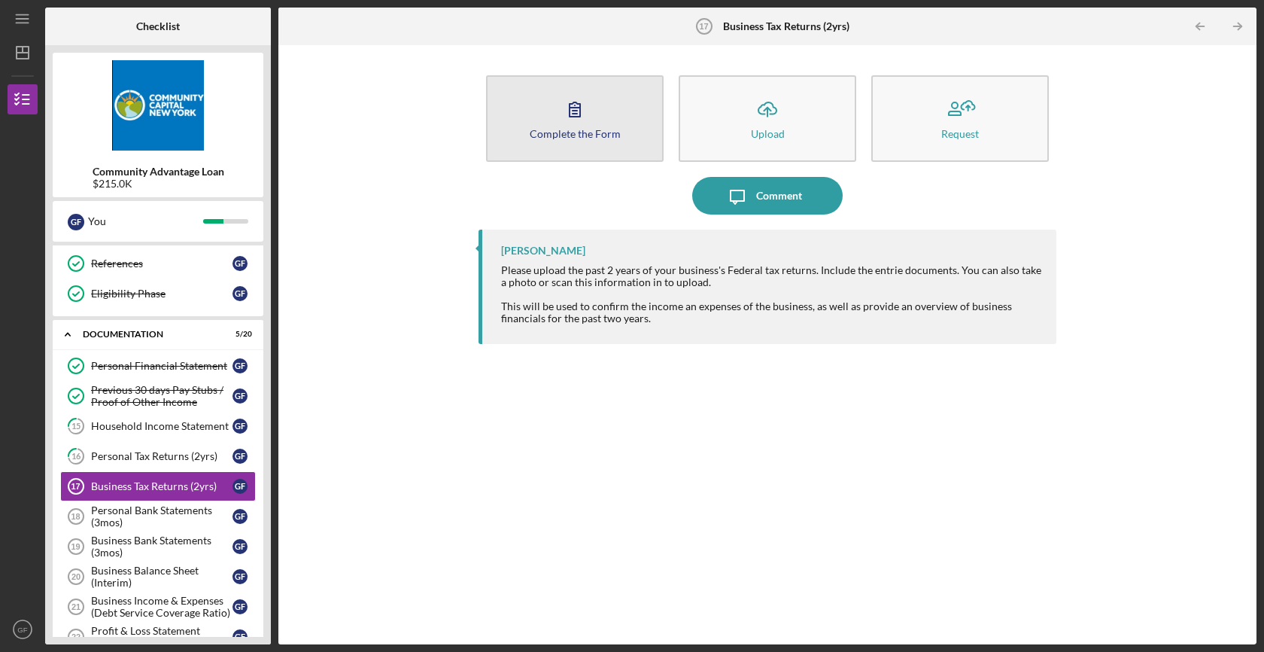
click at [580, 133] on div "Complete the Form" at bounding box center [575, 133] width 91 height 11
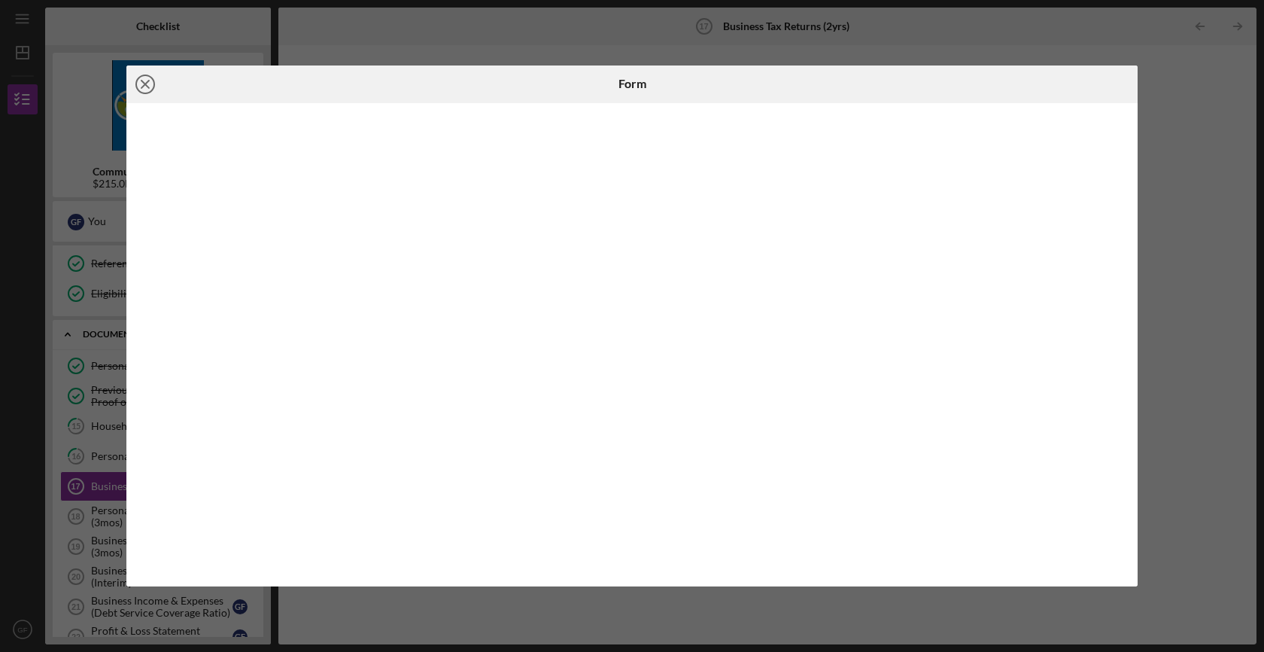
click at [144, 90] on icon "Icon/Close" at bounding box center [145, 84] width 38 height 38
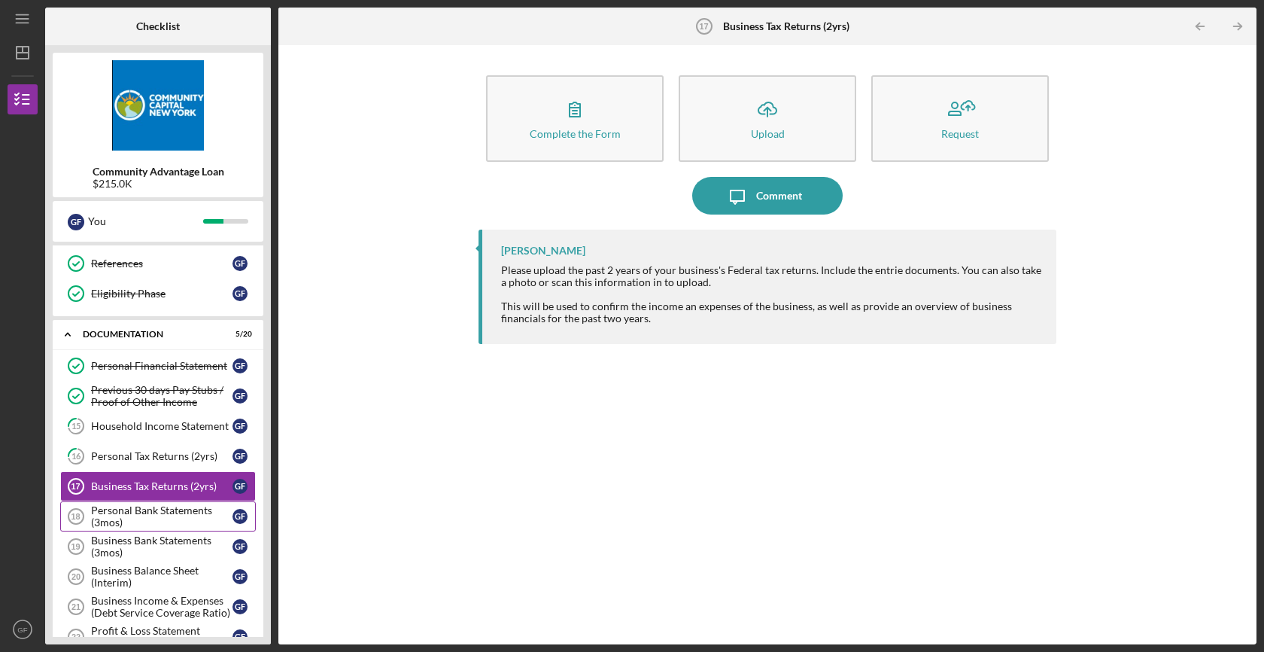
click at [123, 518] on div "Personal Bank Statements (3mos)" at bounding box center [161, 516] width 141 height 24
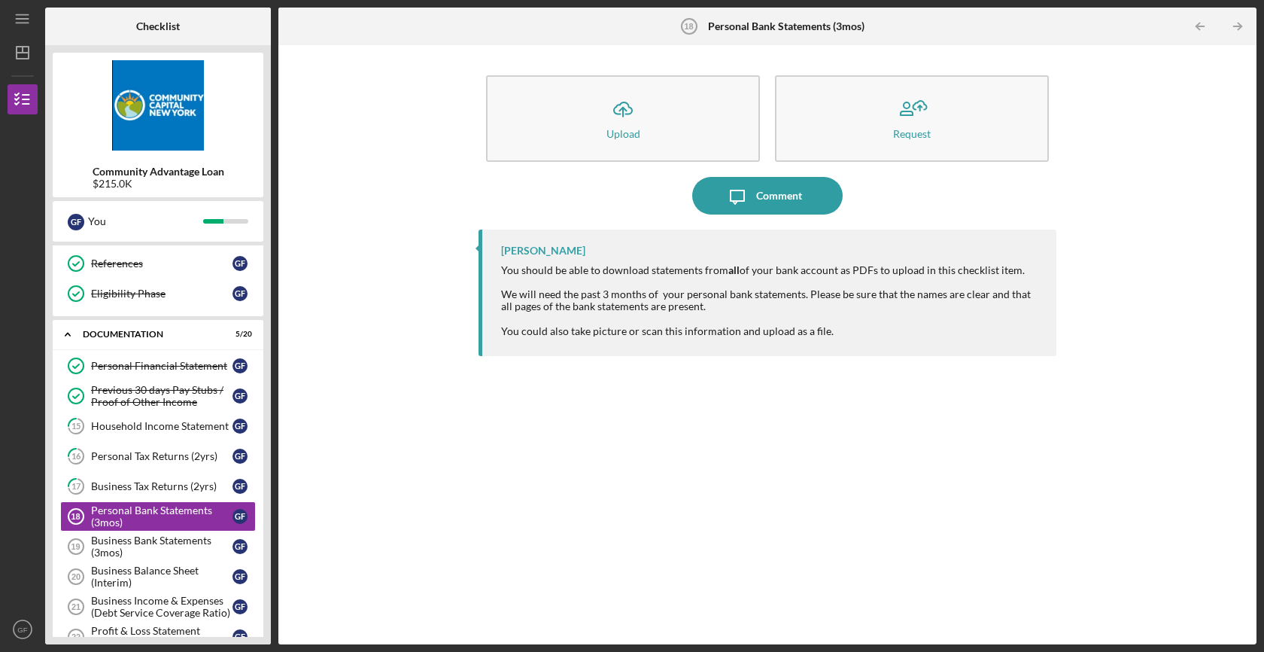
click at [423, 348] on div "Icon/Upload Upload Request Icon/Message Comment [PERSON_NAME] You should be abl…" at bounding box center [767, 345] width 963 height 584
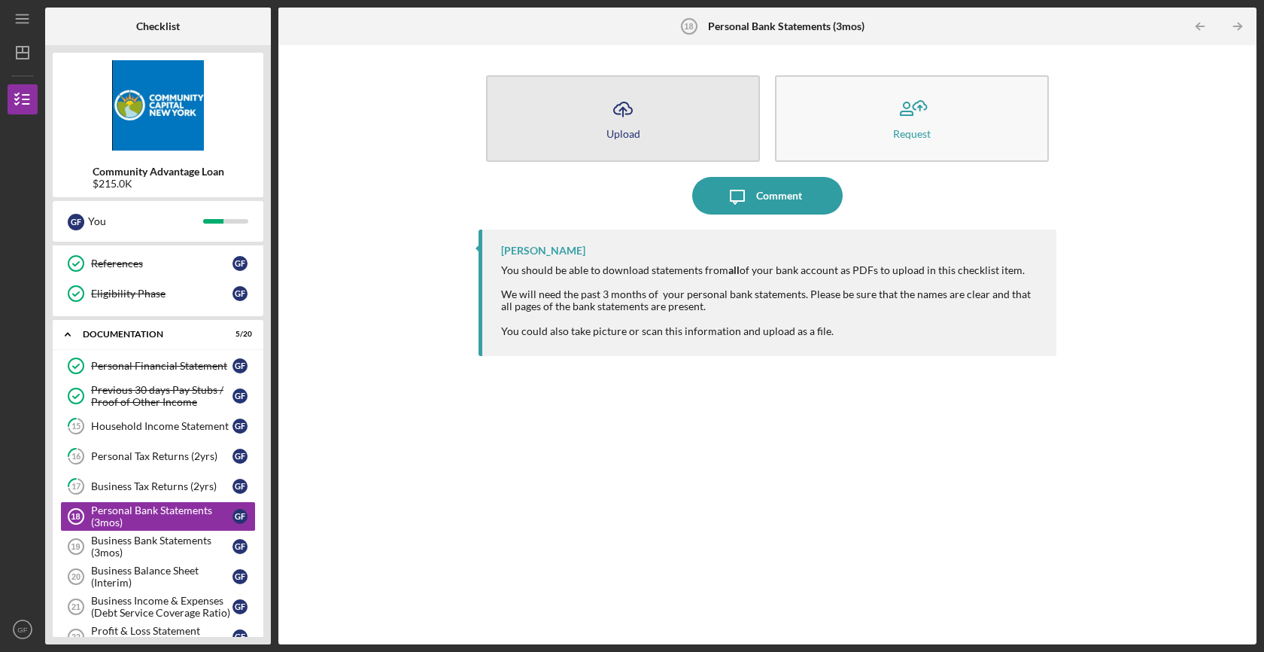
click at [683, 138] on button "Icon/Upload Upload" at bounding box center [623, 118] width 274 height 87
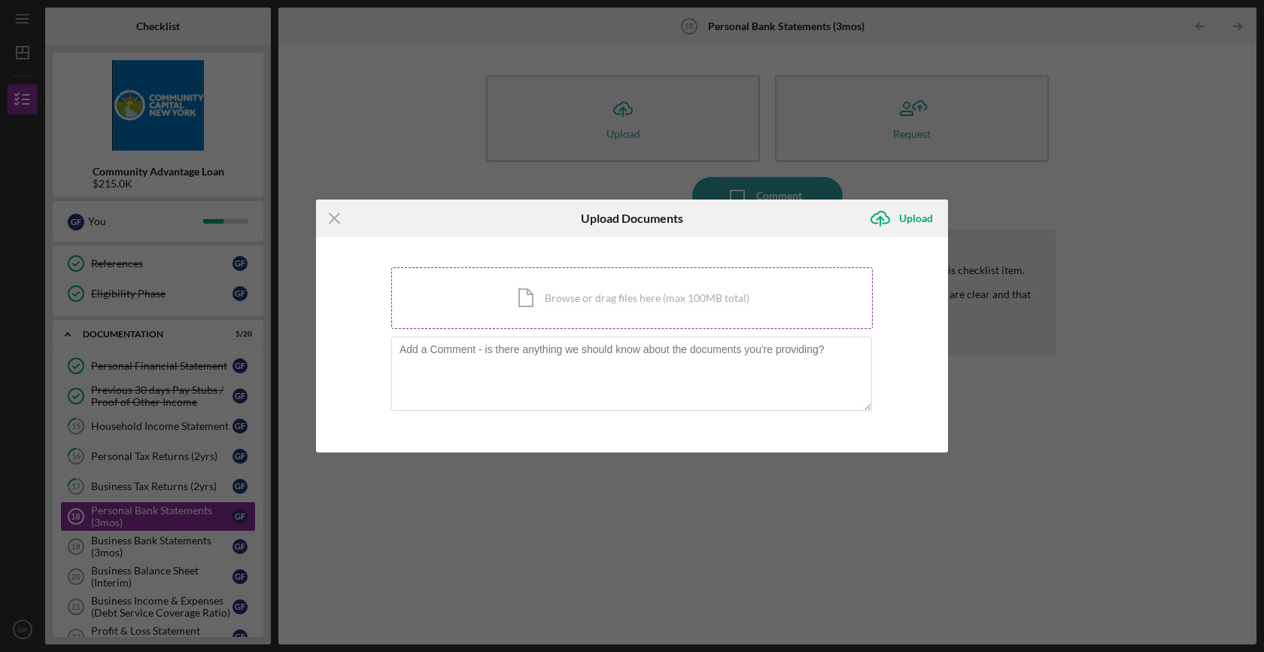
click at [599, 296] on div "Icon/Document Browse or drag files here (max 100MB total) Tap to choose files o…" at bounding box center [632, 298] width 482 height 62
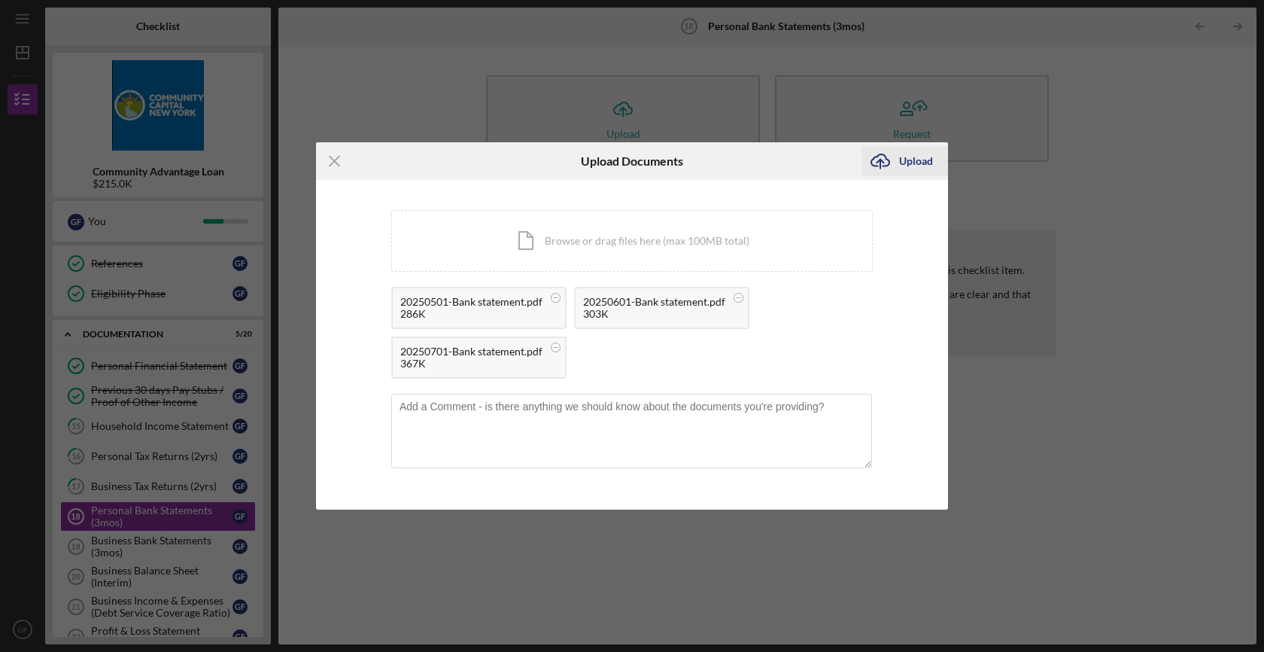
click at [916, 160] on div "Upload" at bounding box center [916, 161] width 34 height 30
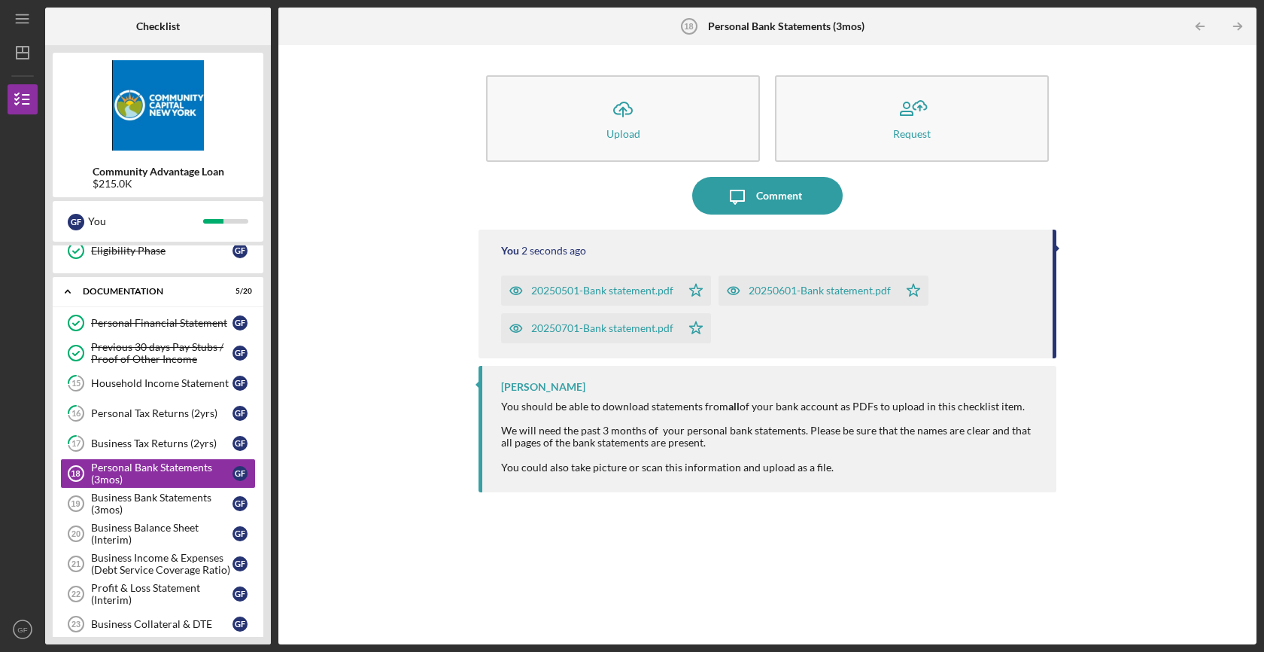
scroll to position [226, 0]
click at [135, 503] on div "Business Bank Statements (3mos)" at bounding box center [161, 503] width 141 height 24
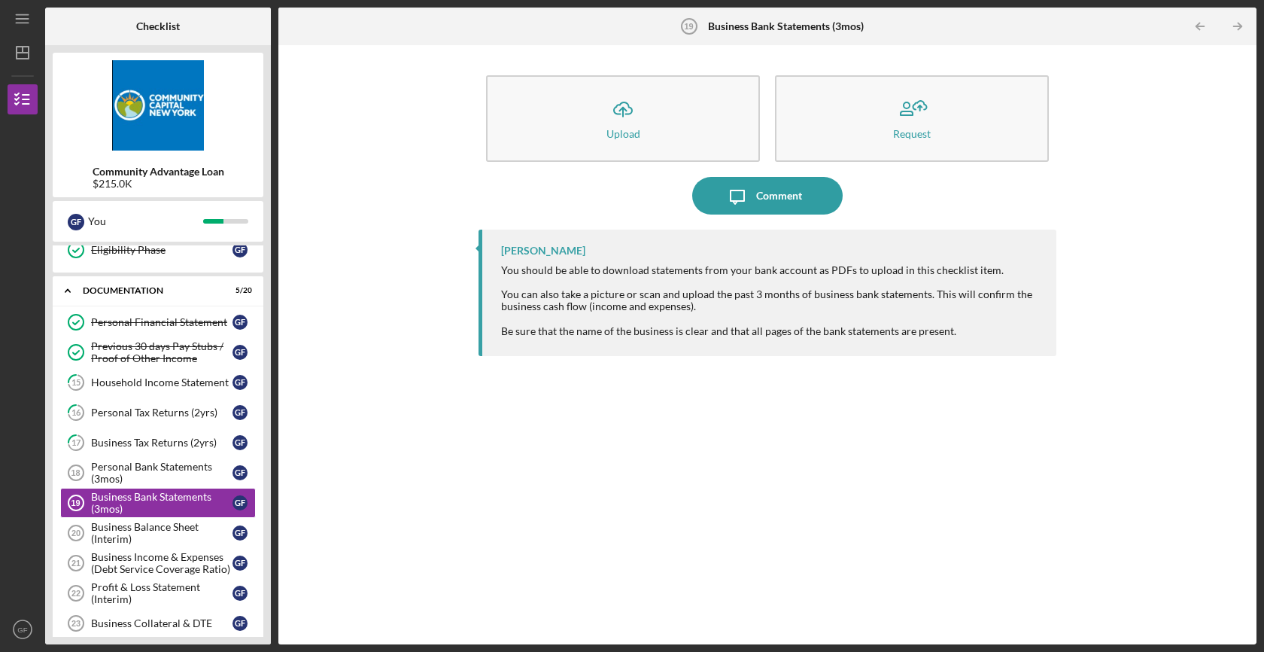
click at [346, 494] on div "Icon/Upload Upload Request Icon/Message Comment [PERSON_NAME] You should be abl…" at bounding box center [767, 345] width 963 height 584
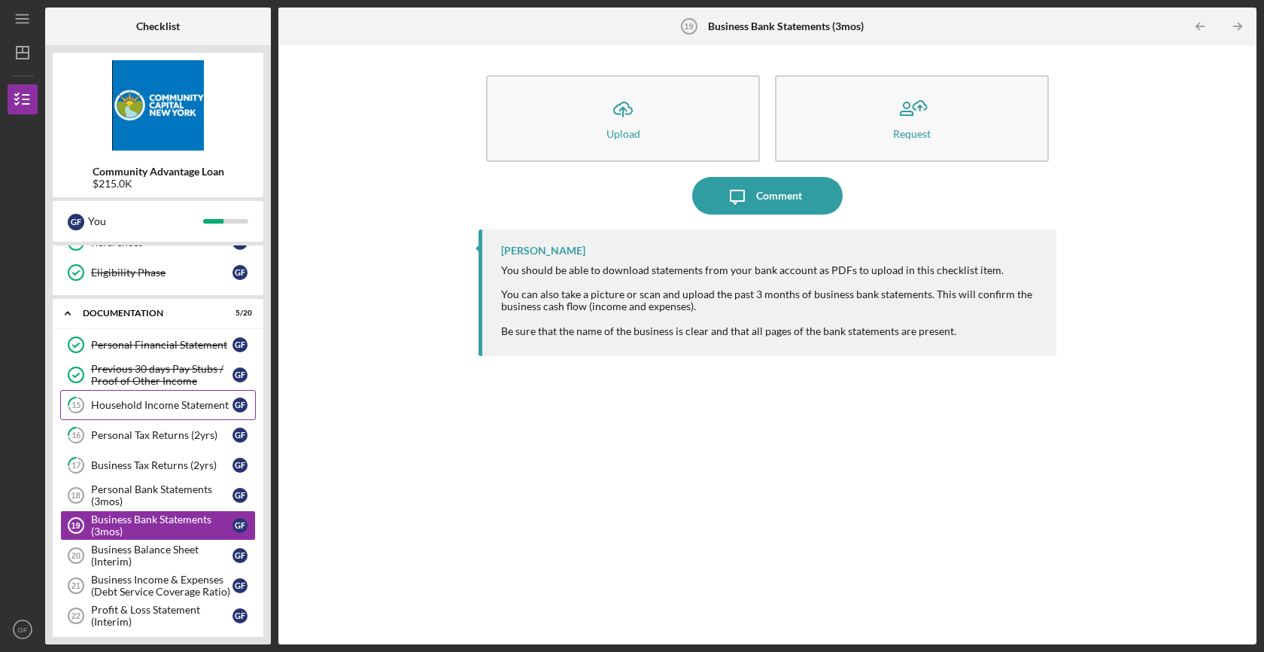
scroll to position [199, 0]
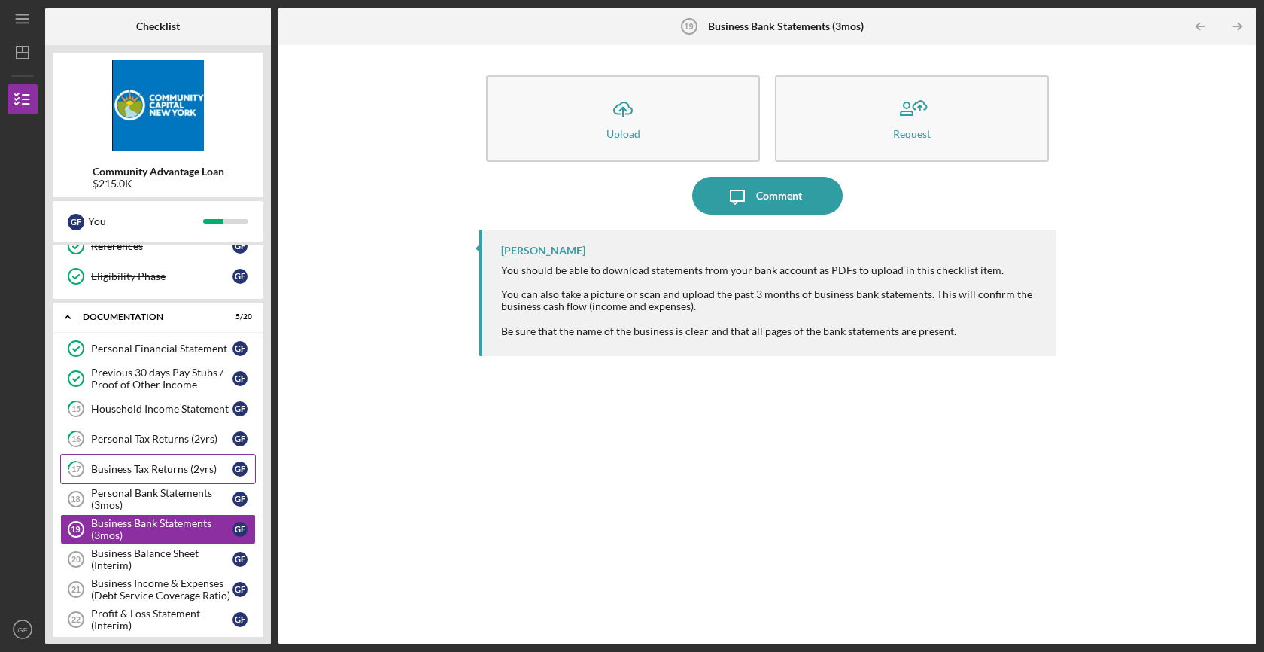
click at [140, 464] on div "Business Tax Returns (2yrs)" at bounding box center [161, 469] width 141 height 12
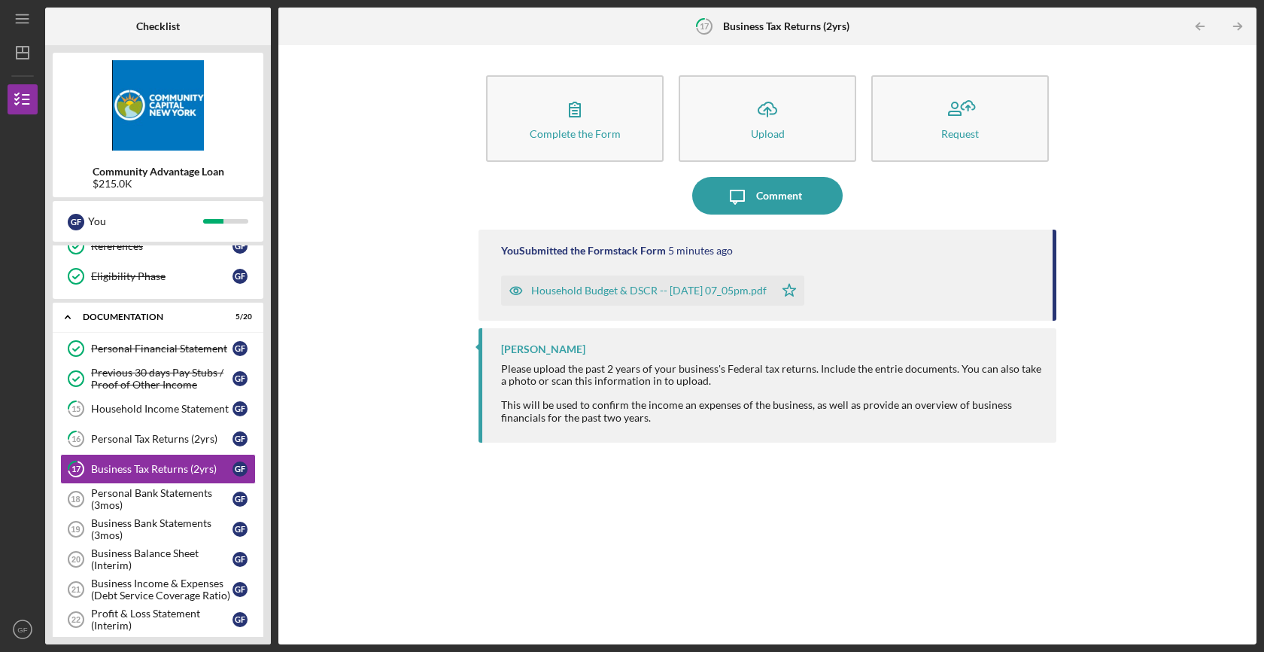
click at [532, 292] on div "Household Budget & DSCR -- [DATE] 07_05pm.pdf" at bounding box center [649, 290] width 236 height 12
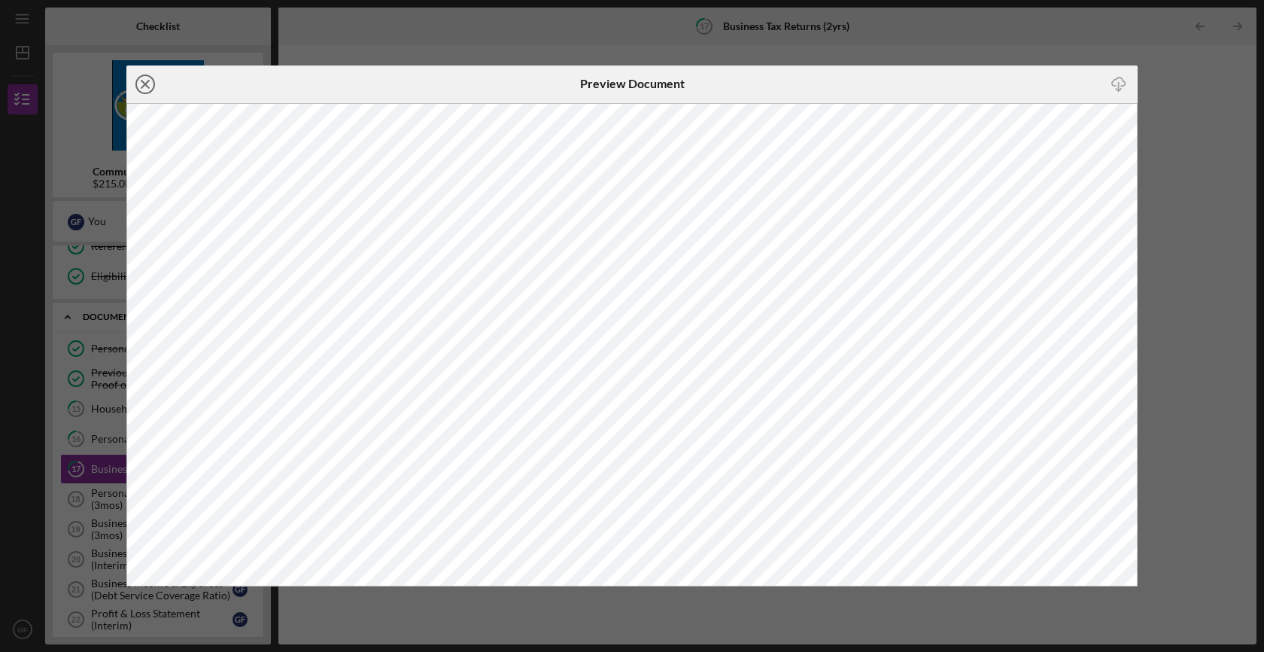
click at [144, 82] on line at bounding box center [145, 85] width 8 height 8
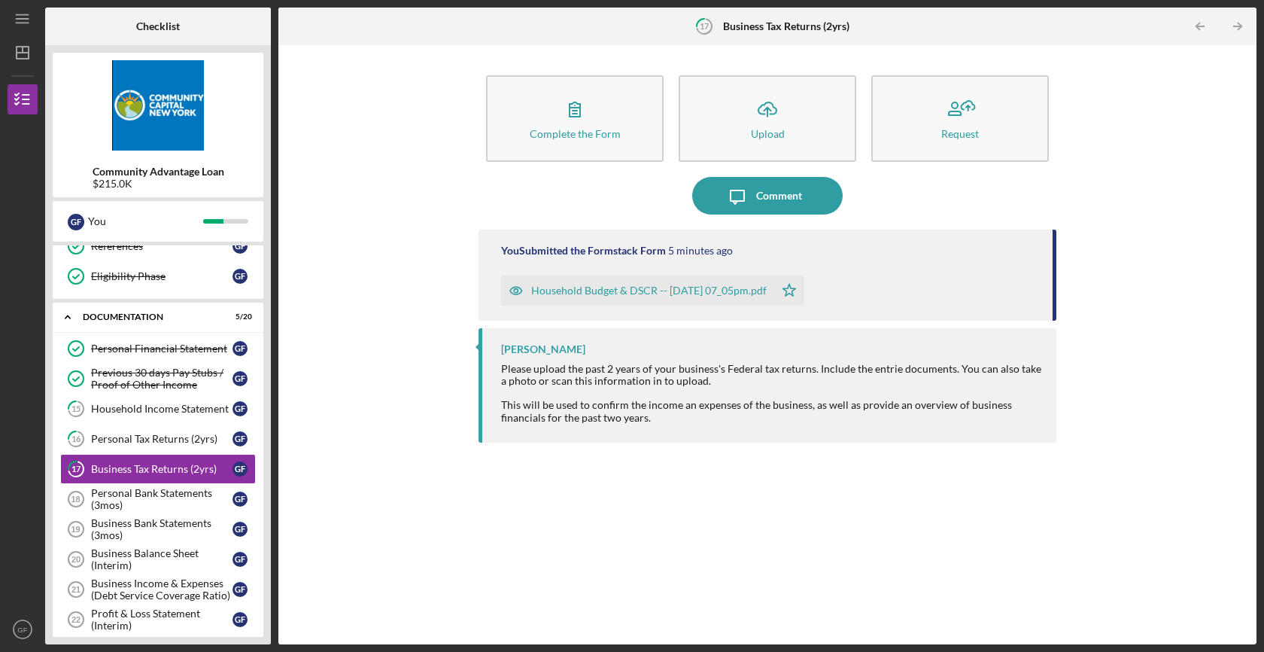
click at [433, 415] on div "Complete the Form Form Icon/Upload Upload Request Icon/Message Comment You Subm…" at bounding box center [767, 345] width 963 height 584
click at [158, 531] on div "Business Bank Statements (3mos)" at bounding box center [161, 529] width 141 height 24
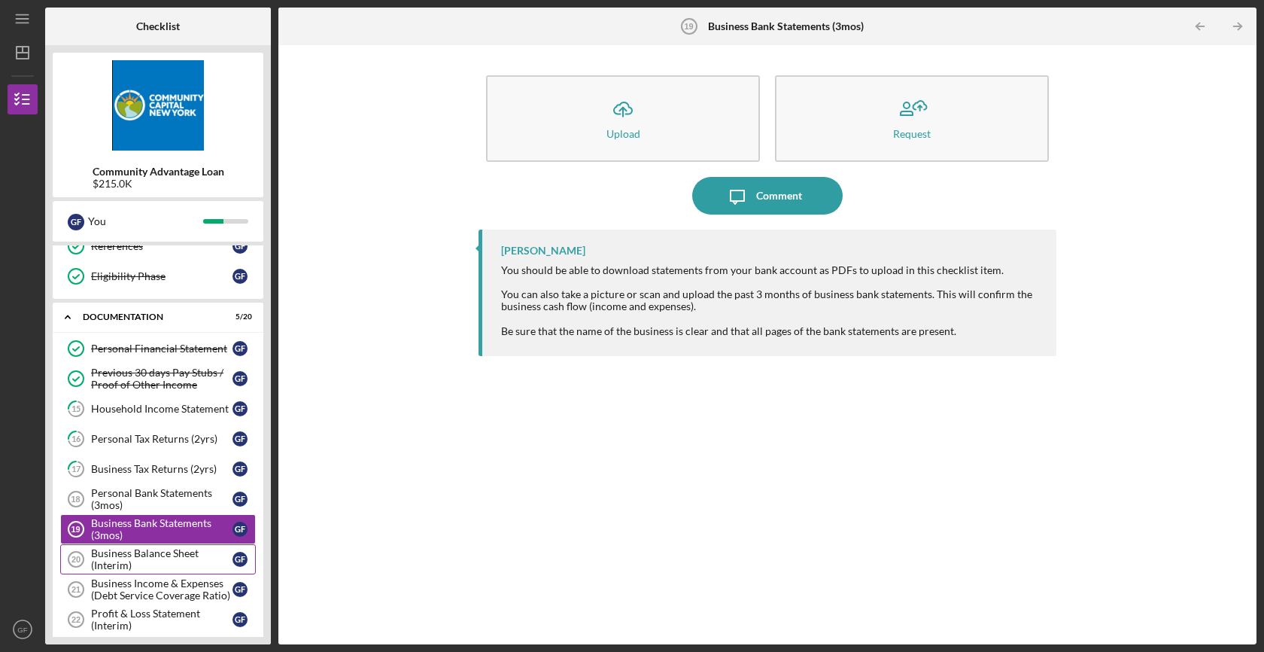
click at [154, 561] on div "Business Balance Sheet (Interim)" at bounding box center [161, 559] width 141 height 24
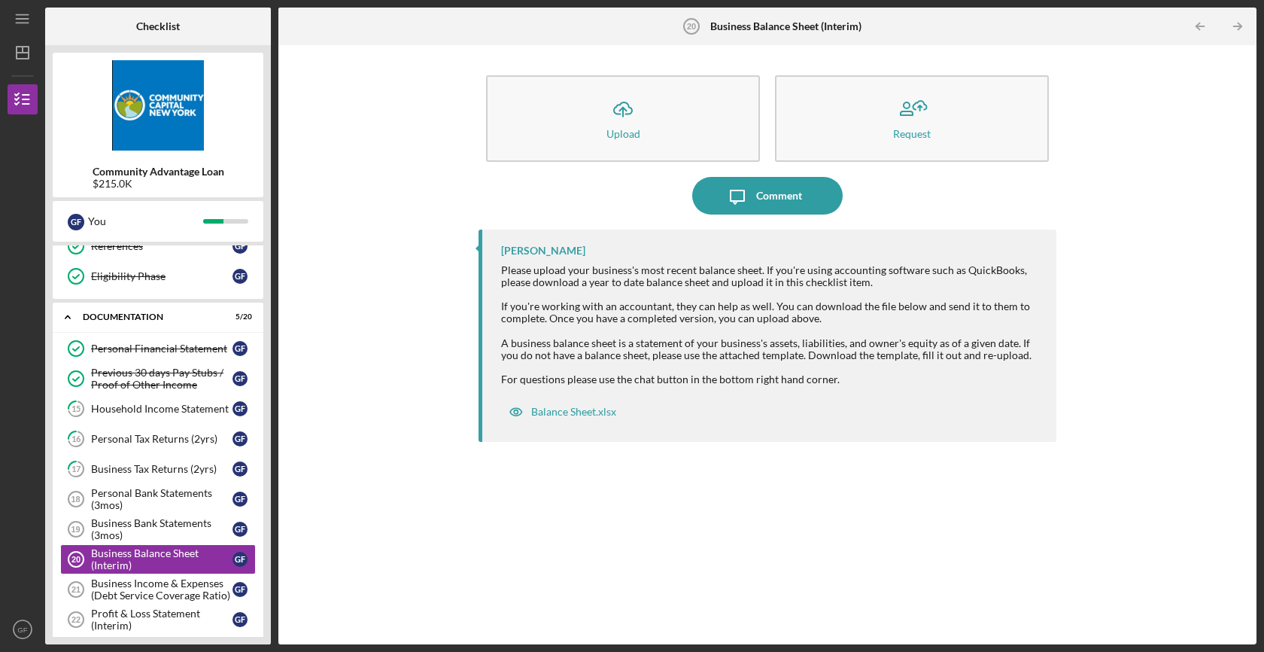
click at [522, 268] on div "Please upload your business's most recent balance sheet. If you're using accoun…" at bounding box center [771, 324] width 540 height 121
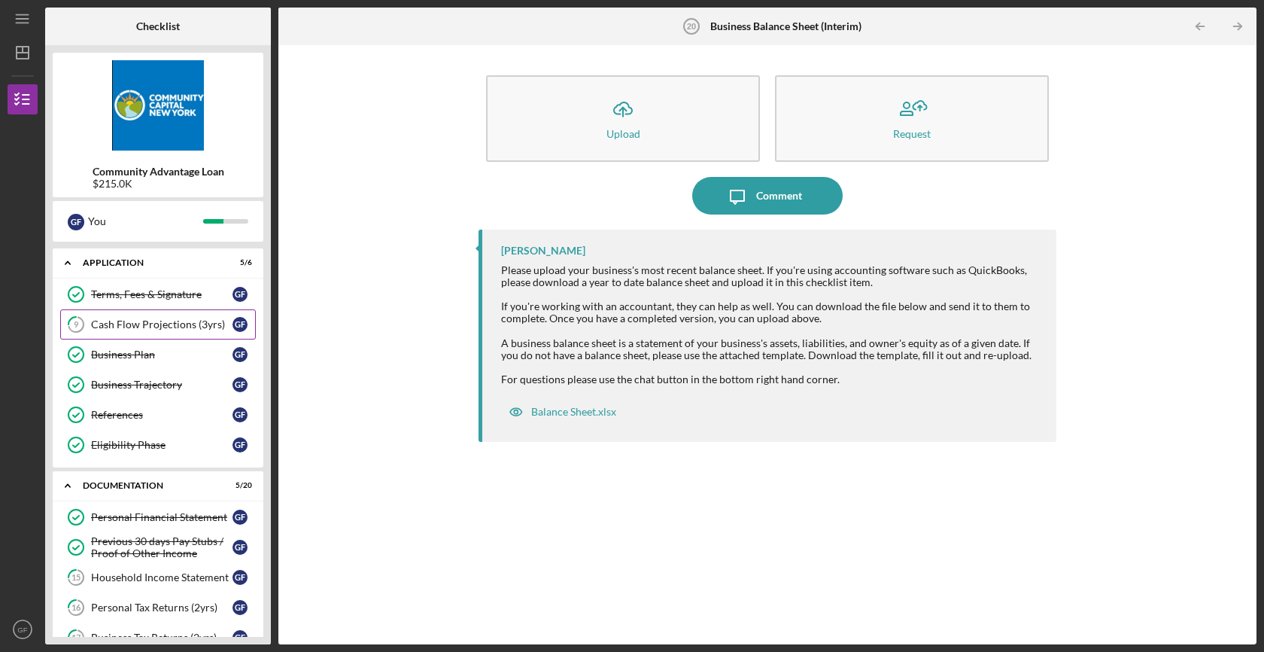
scroll to position [32, 0]
click at [181, 313] on link "9 Cash Flow Projections (3yrs) G F" at bounding box center [158, 324] width 196 height 30
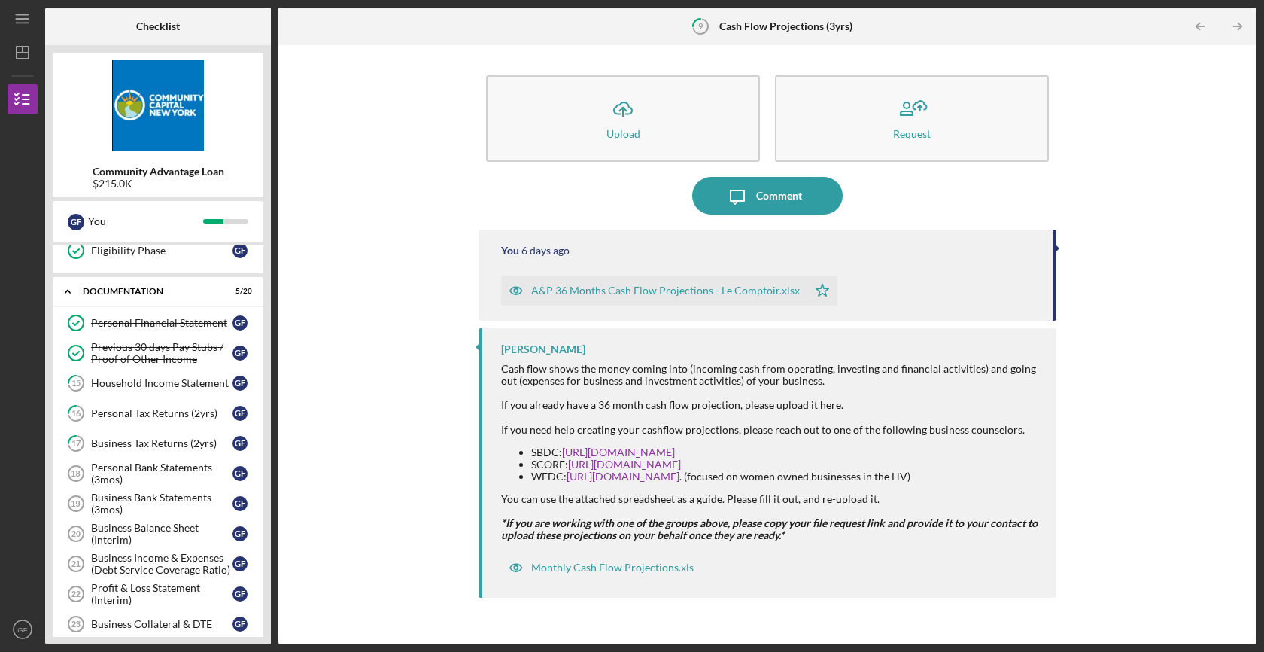
scroll to position [231, 0]
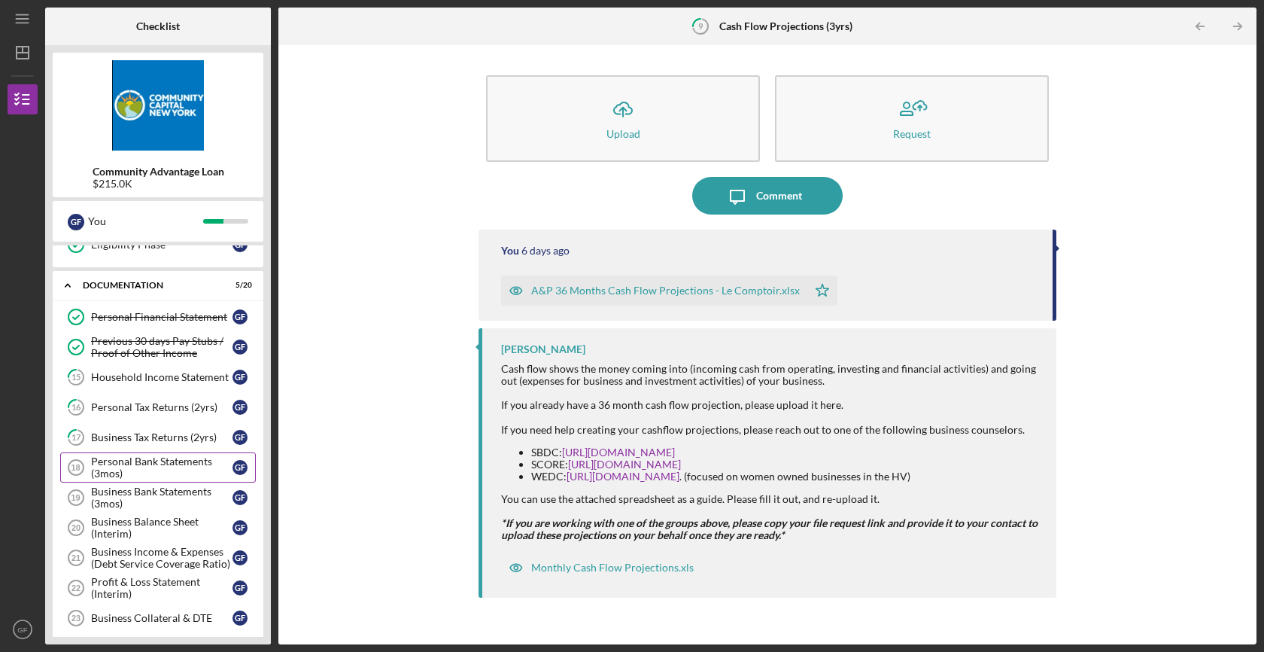
click at [168, 477] on div "Personal Bank Statements (3mos)" at bounding box center [161, 467] width 141 height 24
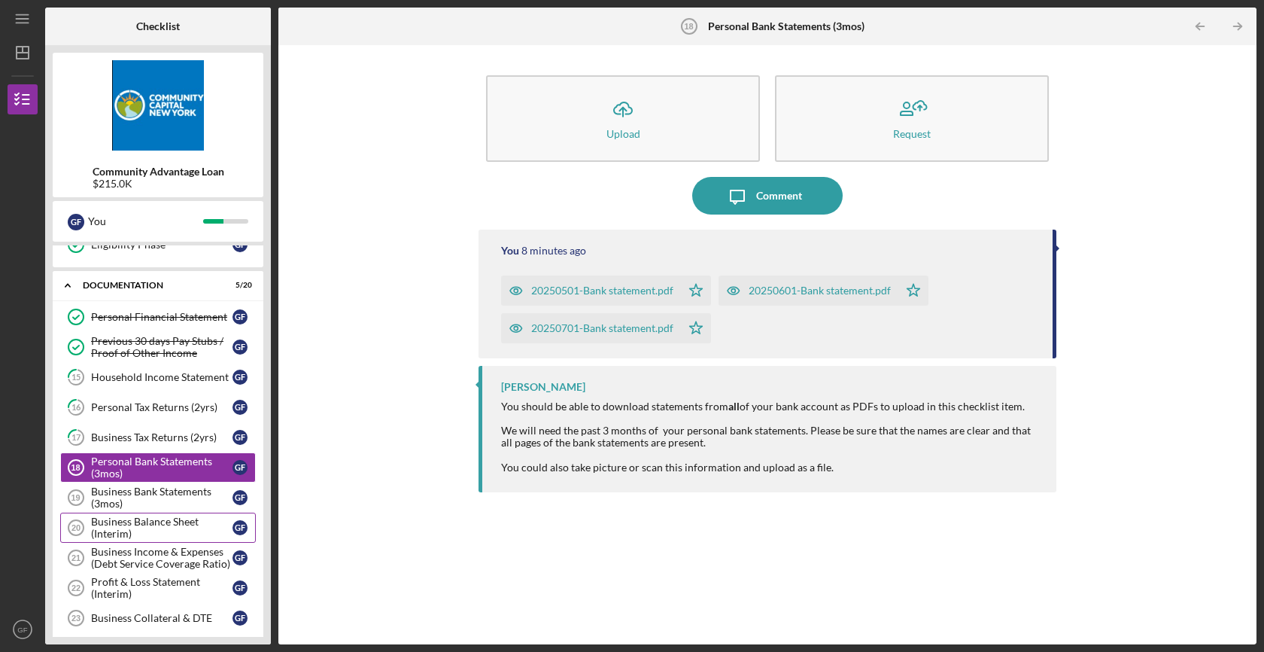
click at [161, 515] on div "Business Balance Sheet (Interim)" at bounding box center [161, 527] width 141 height 24
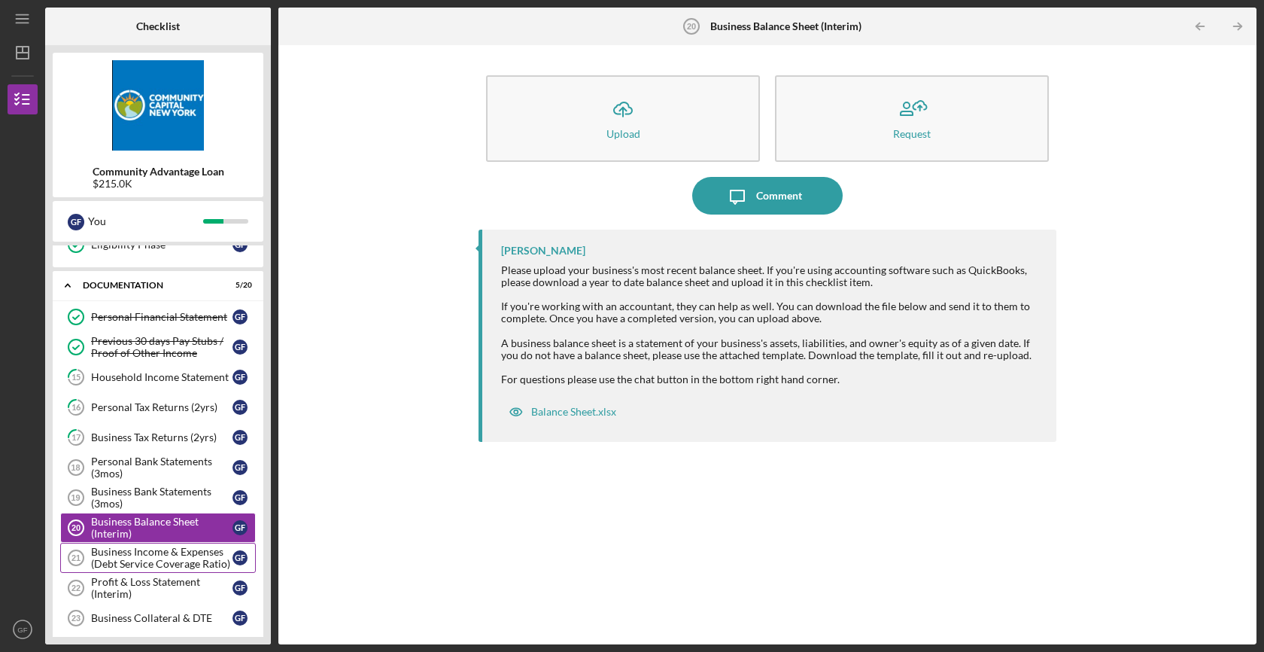
click at [165, 565] on div "Business Income & Expenses (Debt Service Coverage Ratio)" at bounding box center [161, 558] width 141 height 24
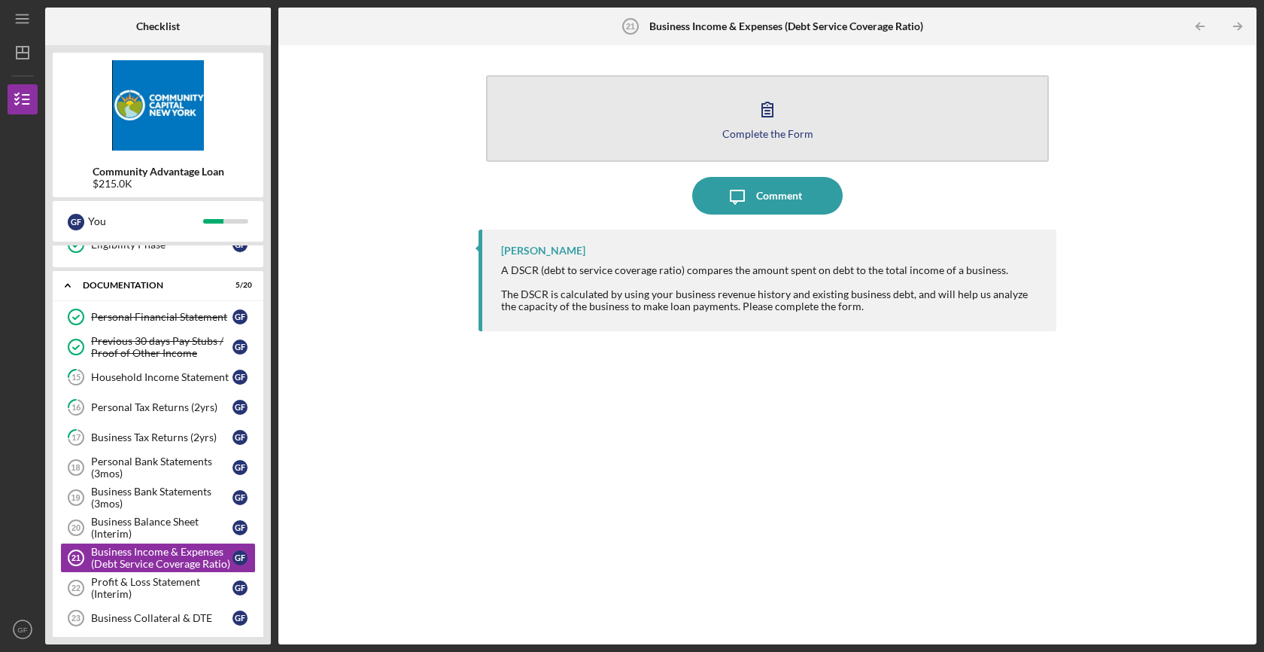
click at [631, 139] on button "Complete the Form Form" at bounding box center [767, 118] width 563 height 87
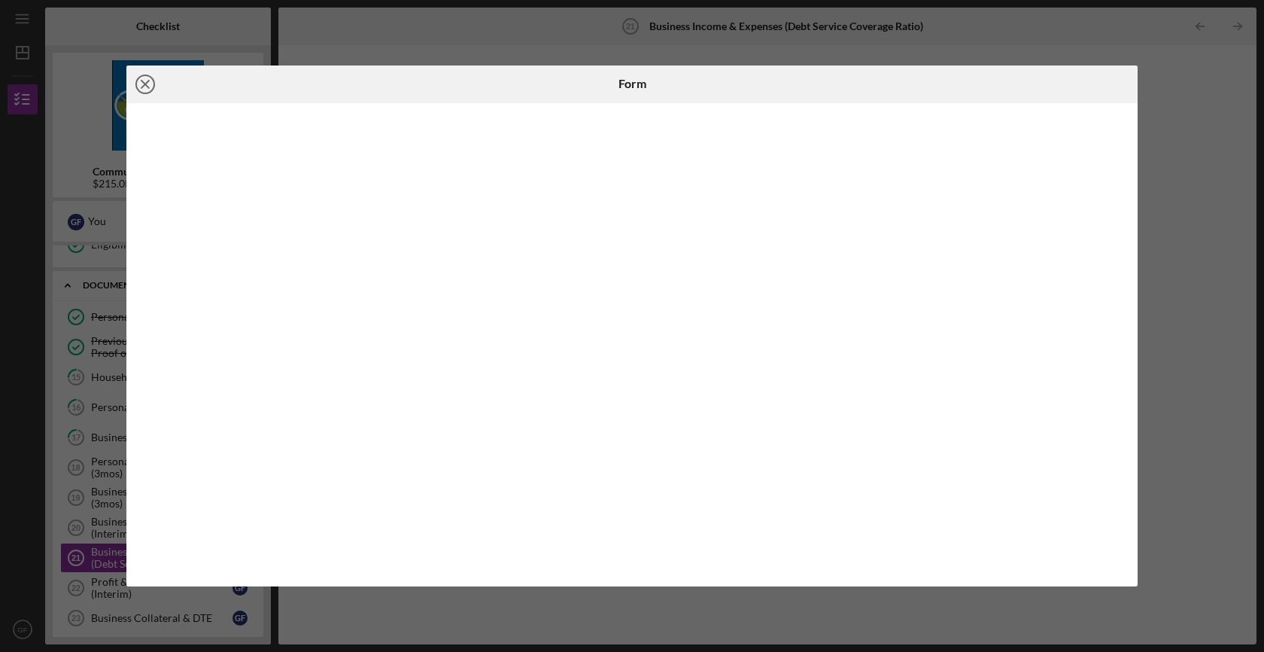
click at [154, 79] on icon "Icon/Close" at bounding box center [145, 84] width 38 height 38
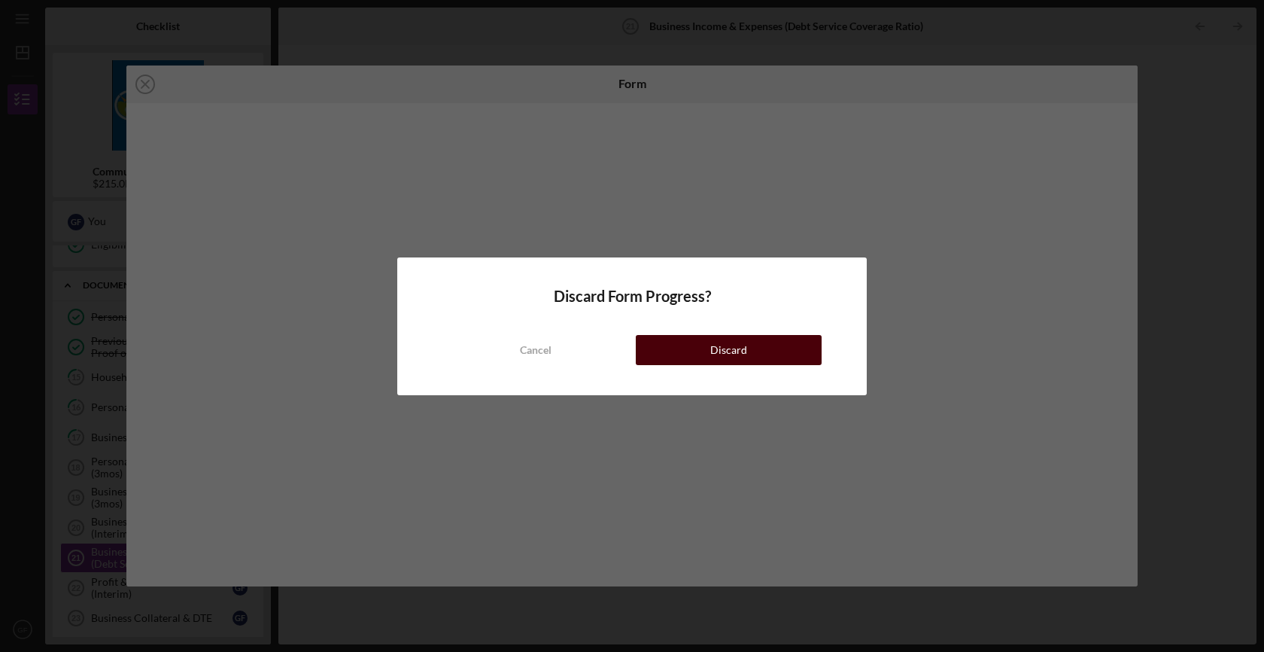
click at [755, 362] on button "Discard" at bounding box center [729, 350] width 186 height 30
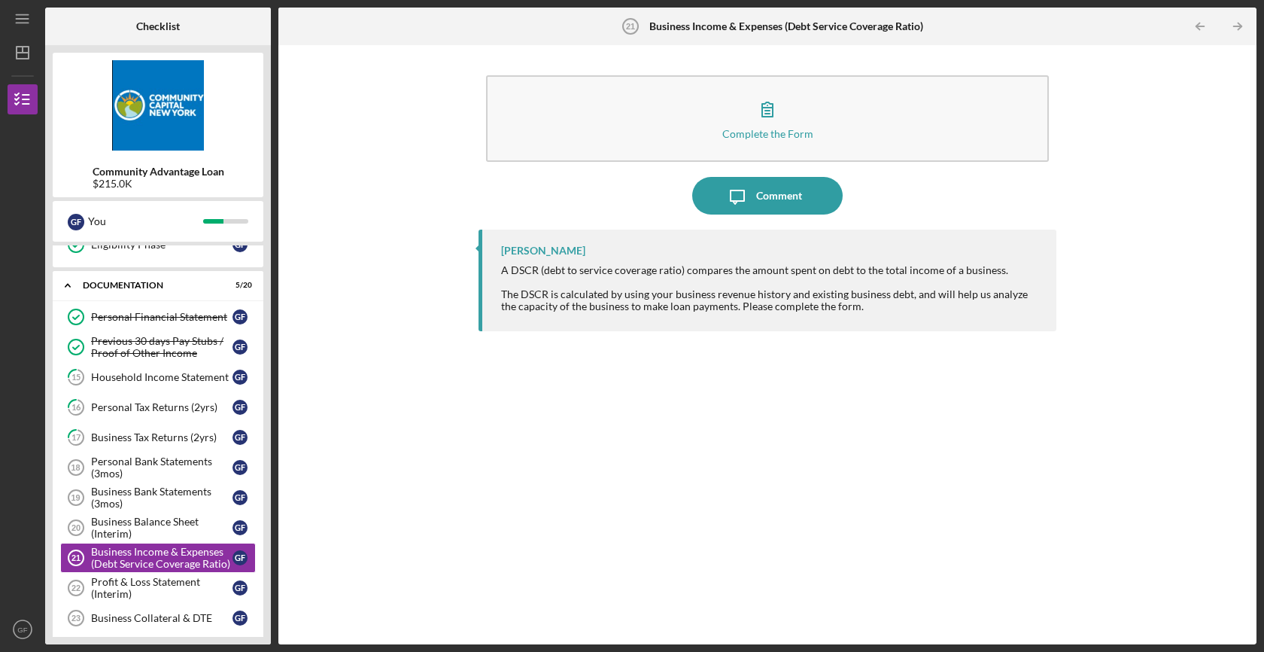
click at [742, 366] on div "[PERSON_NAME] A DSCR (debt to service coverage ratio) compares the amount spent…" at bounding box center [768, 426] width 578 height 392
drag, startPoint x: 647, startPoint y: 26, endPoint x: 928, endPoint y: 32, distance: 280.7
click at [928, 32] on div "Business Income & Expenses (Debt Service Coverage Ratio) 21 Business Income & E…" at bounding box center [767, 27] width 326 height 38
copy div "Business Income & Expenses (Debt Service Coverage Ratio)"
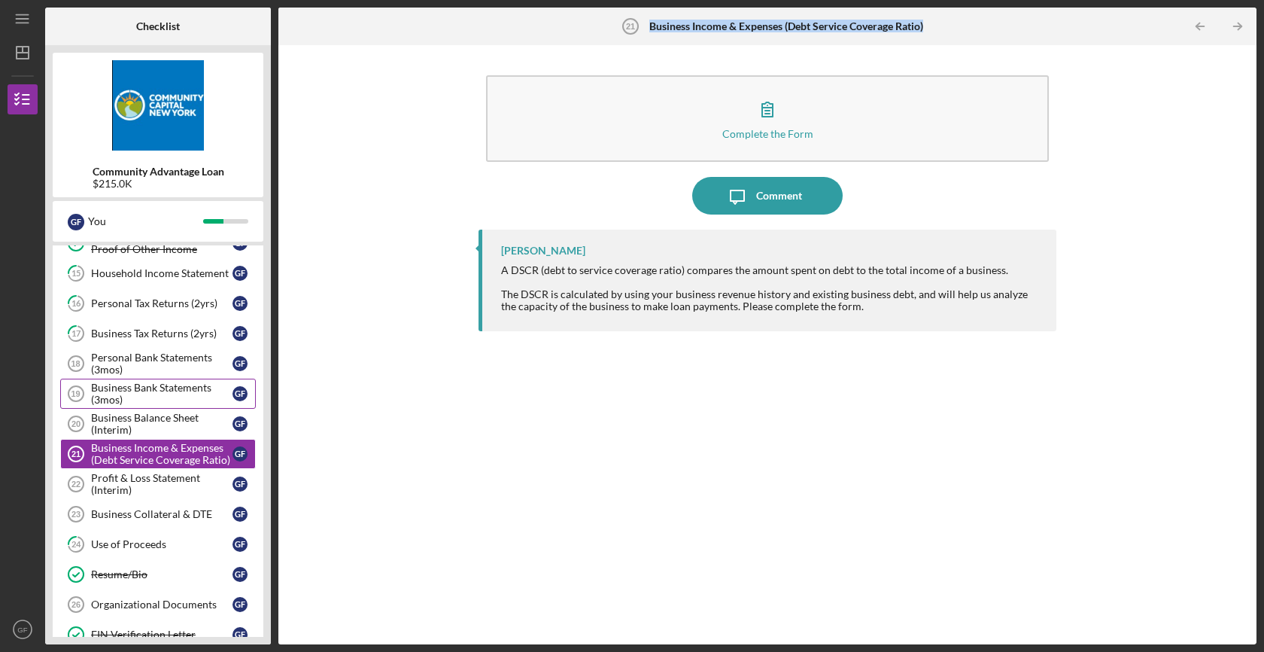
scroll to position [339, 0]
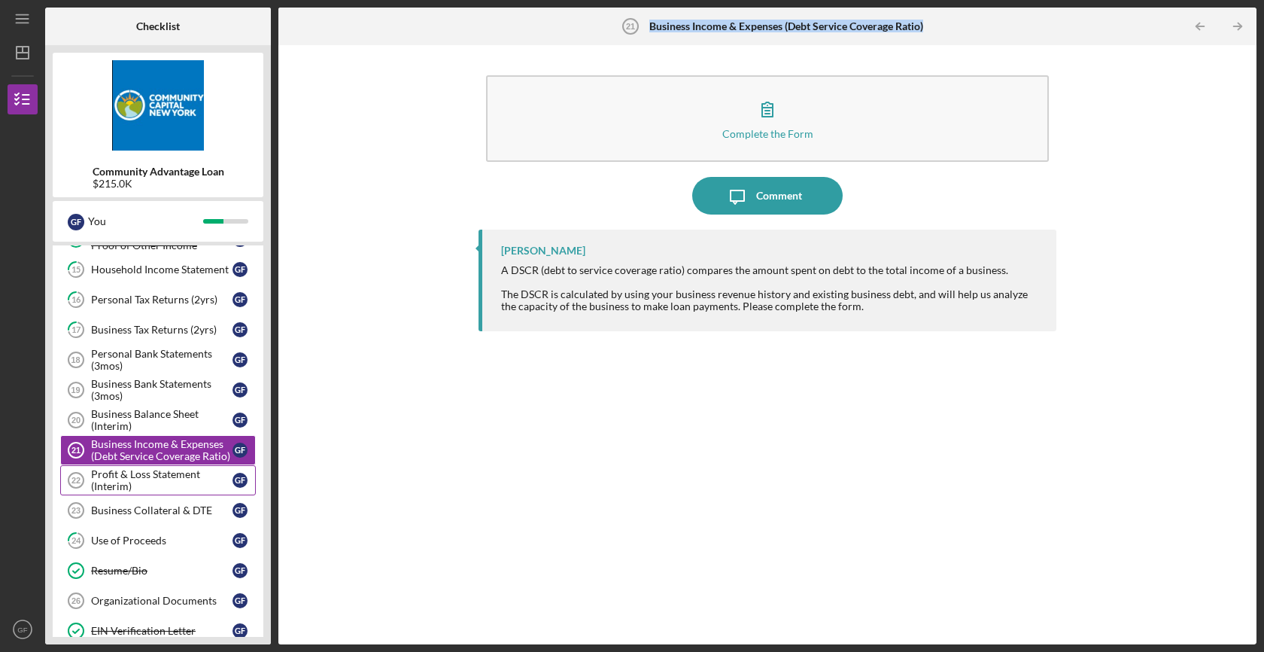
click at [145, 474] on div "Profit & Loss Statement (Interim)" at bounding box center [161, 480] width 141 height 24
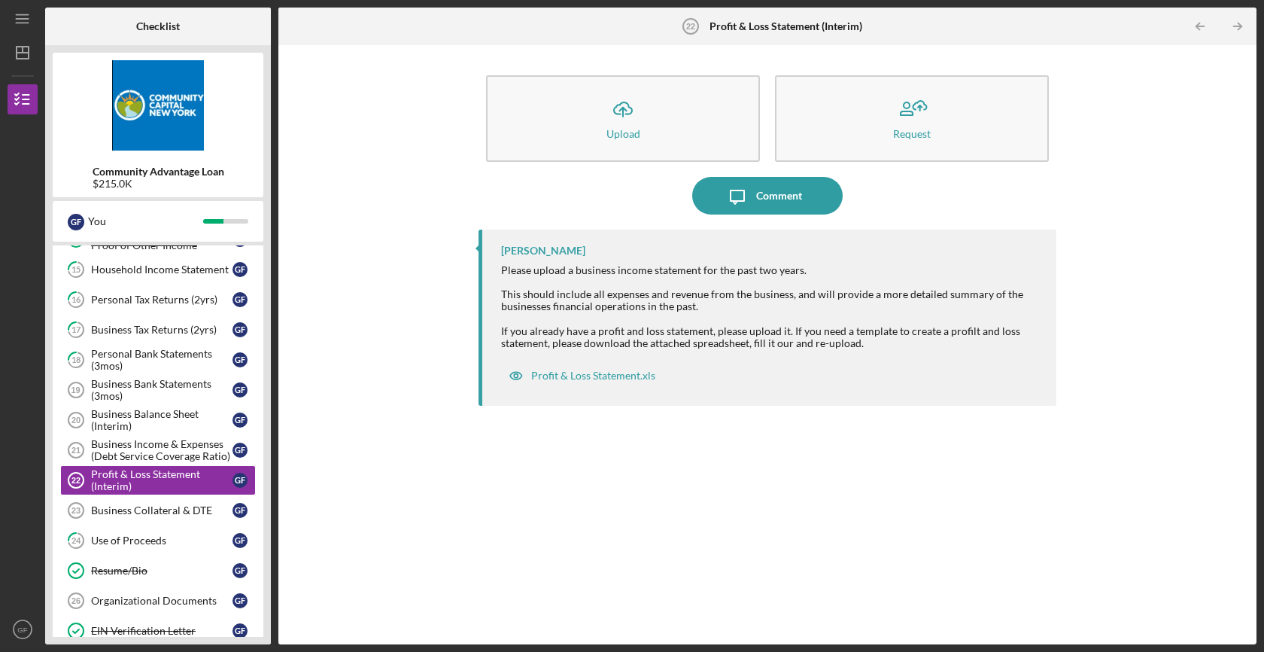
click at [442, 333] on div "Icon/Upload Upload Request Icon/Message Comment [PERSON_NAME] Please upload a b…" at bounding box center [767, 345] width 963 height 584
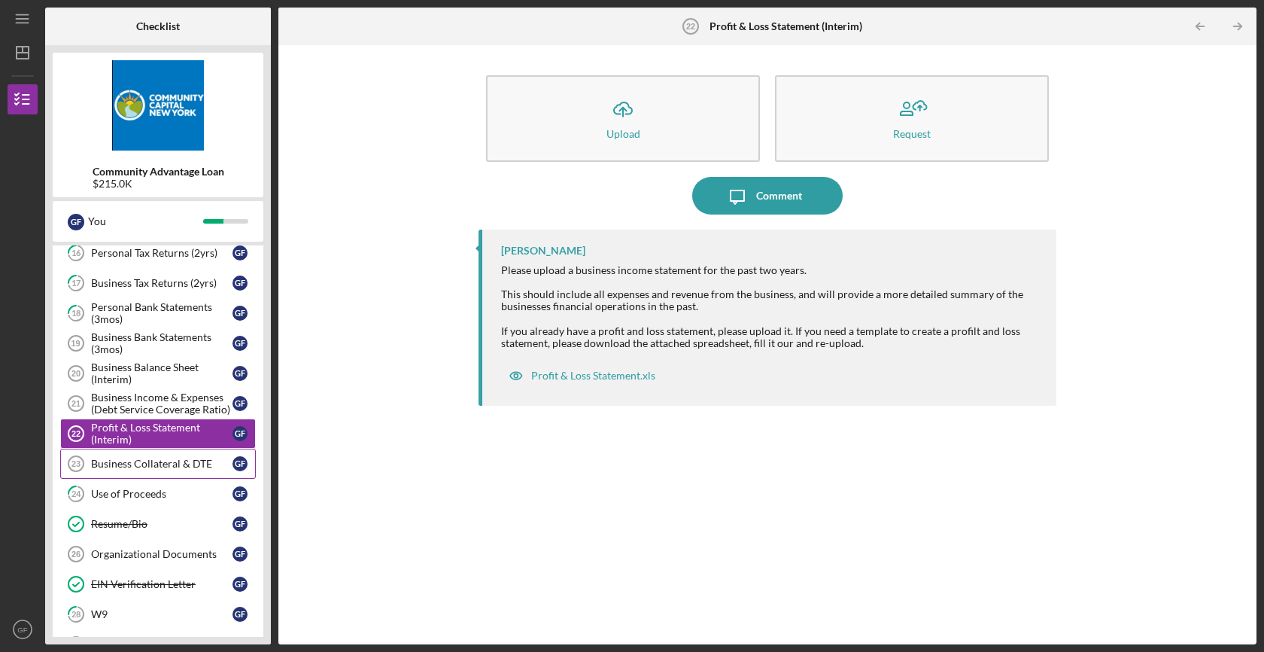
click at [150, 467] on div "Business Collateral & DTE" at bounding box center [161, 464] width 141 height 12
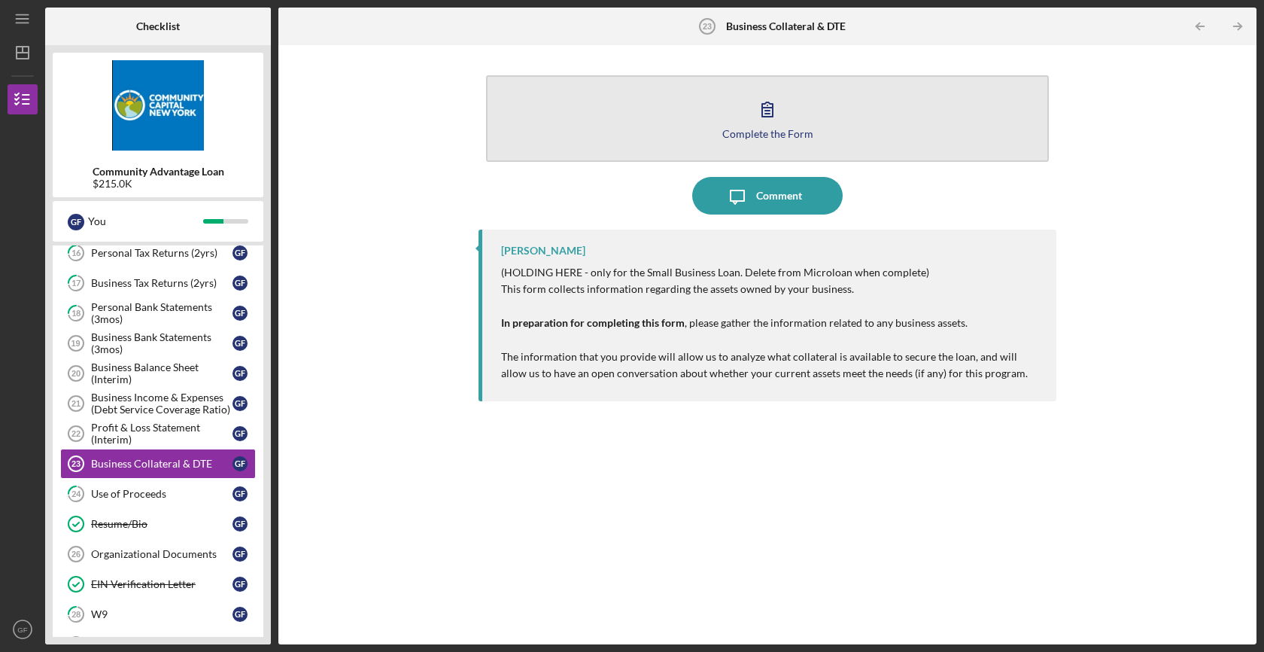
click at [814, 119] on button "Complete the Form Form" at bounding box center [767, 118] width 563 height 87
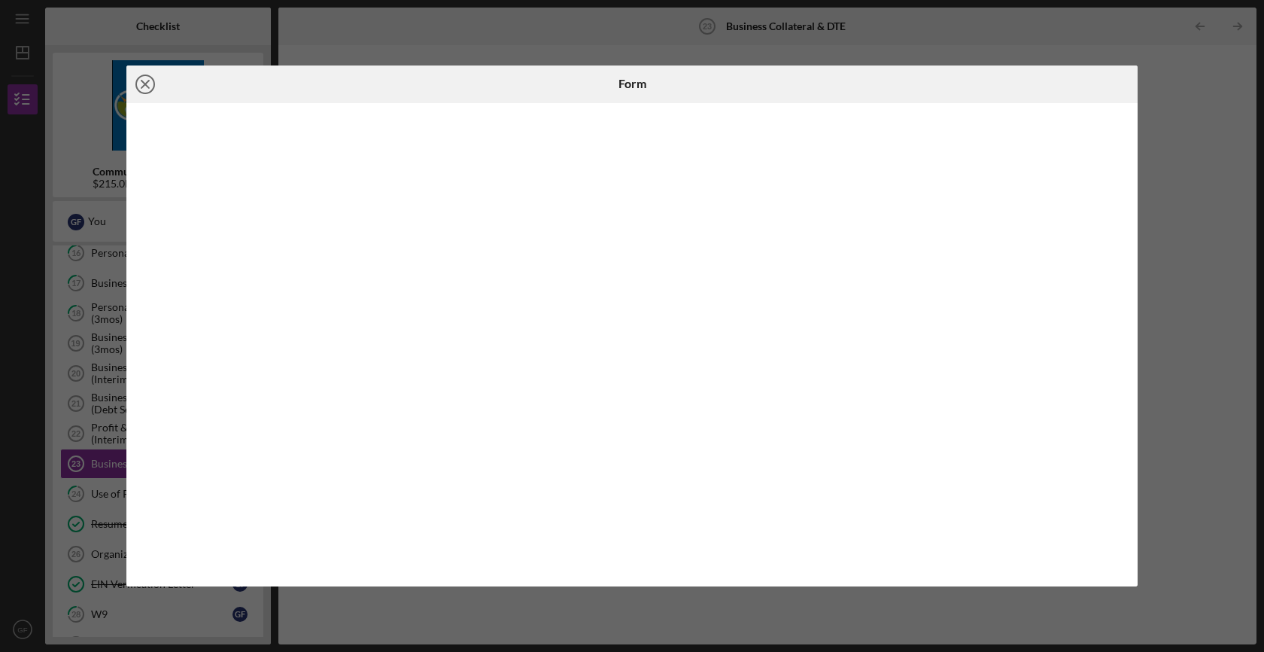
click at [136, 78] on icon "Icon/Close" at bounding box center [145, 84] width 38 height 38
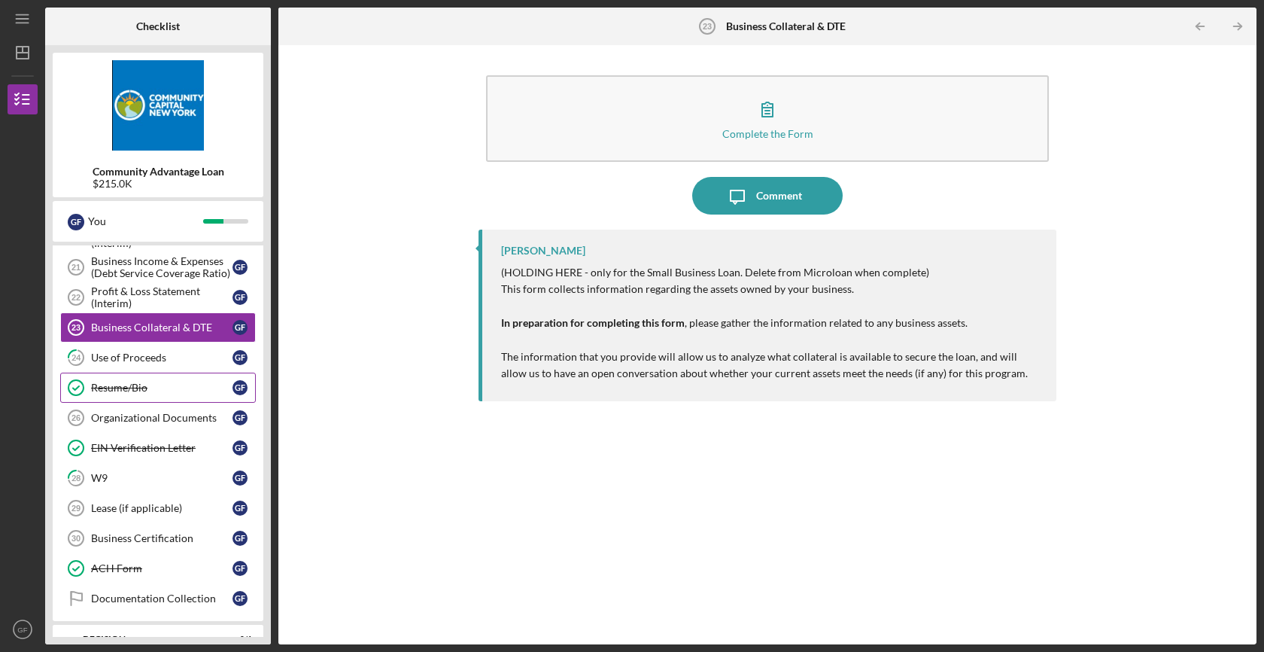
scroll to position [522, 0]
click at [160, 420] on div "Organizational Documents" at bounding box center [161, 417] width 141 height 12
